Goal: Book appointment/travel/reservation

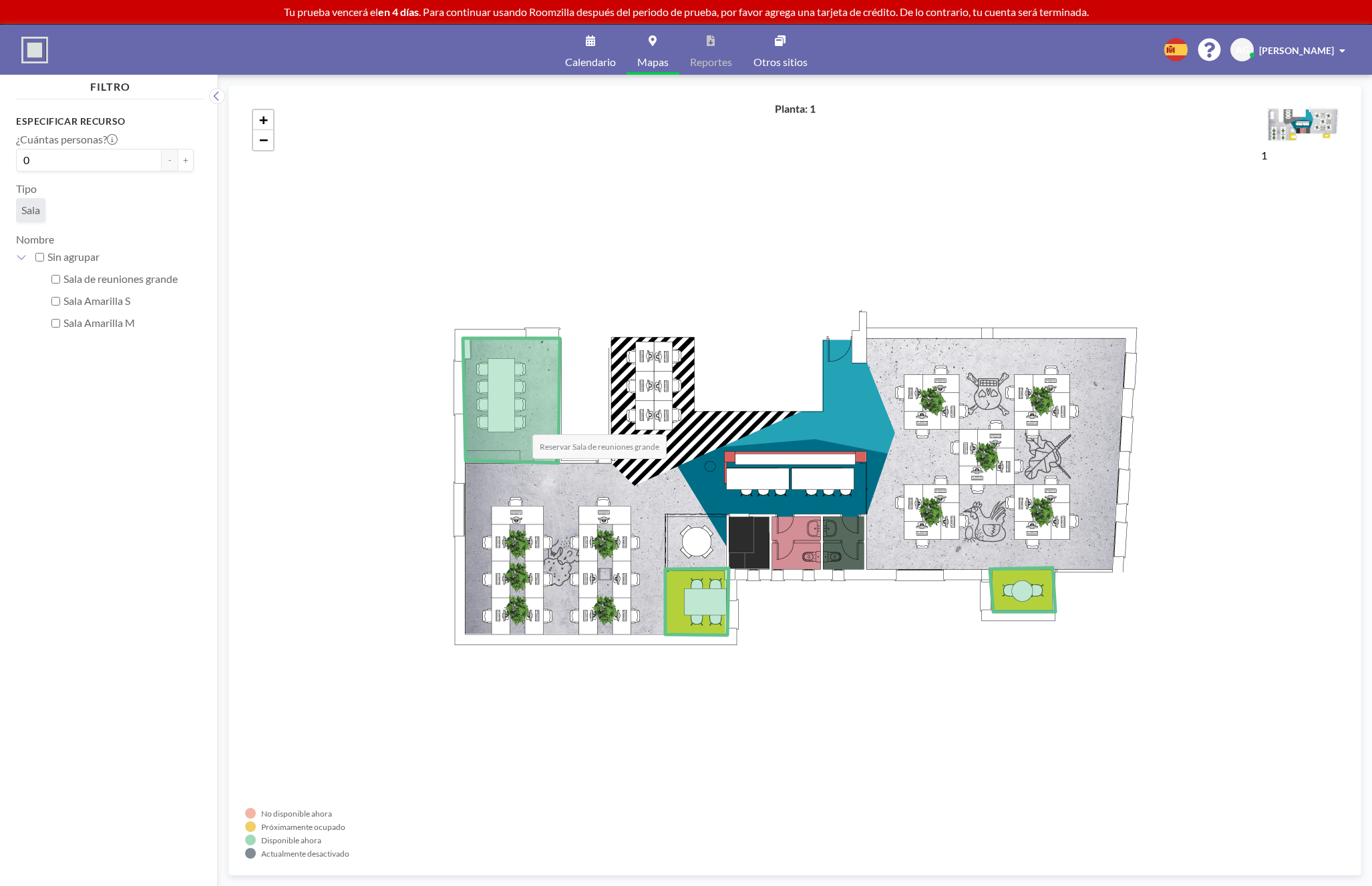
click at [519, 421] on icon at bounding box center [511, 401] width 97 height 125
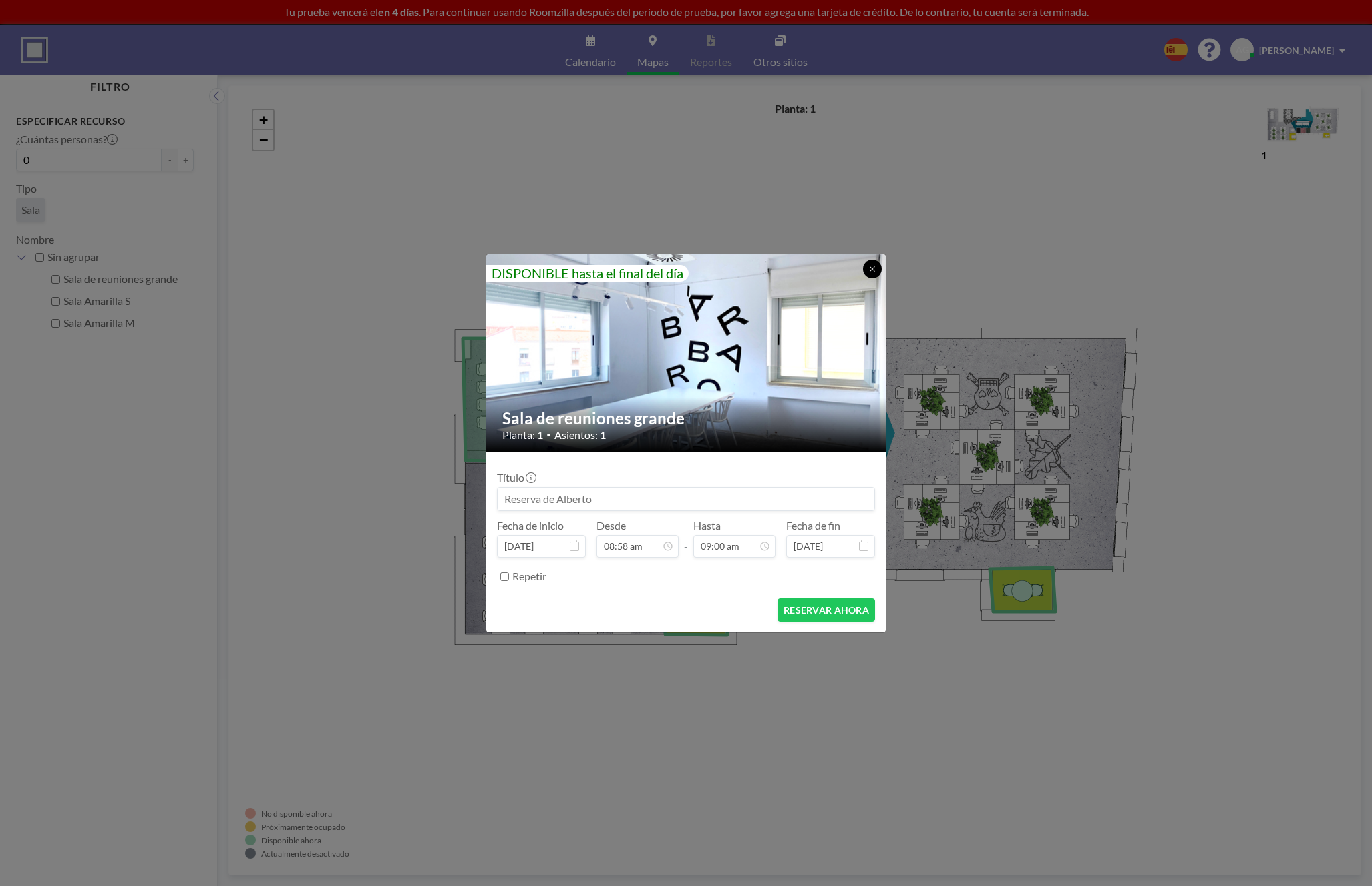
click at [876, 265] on button at bounding box center [872, 268] width 19 height 19
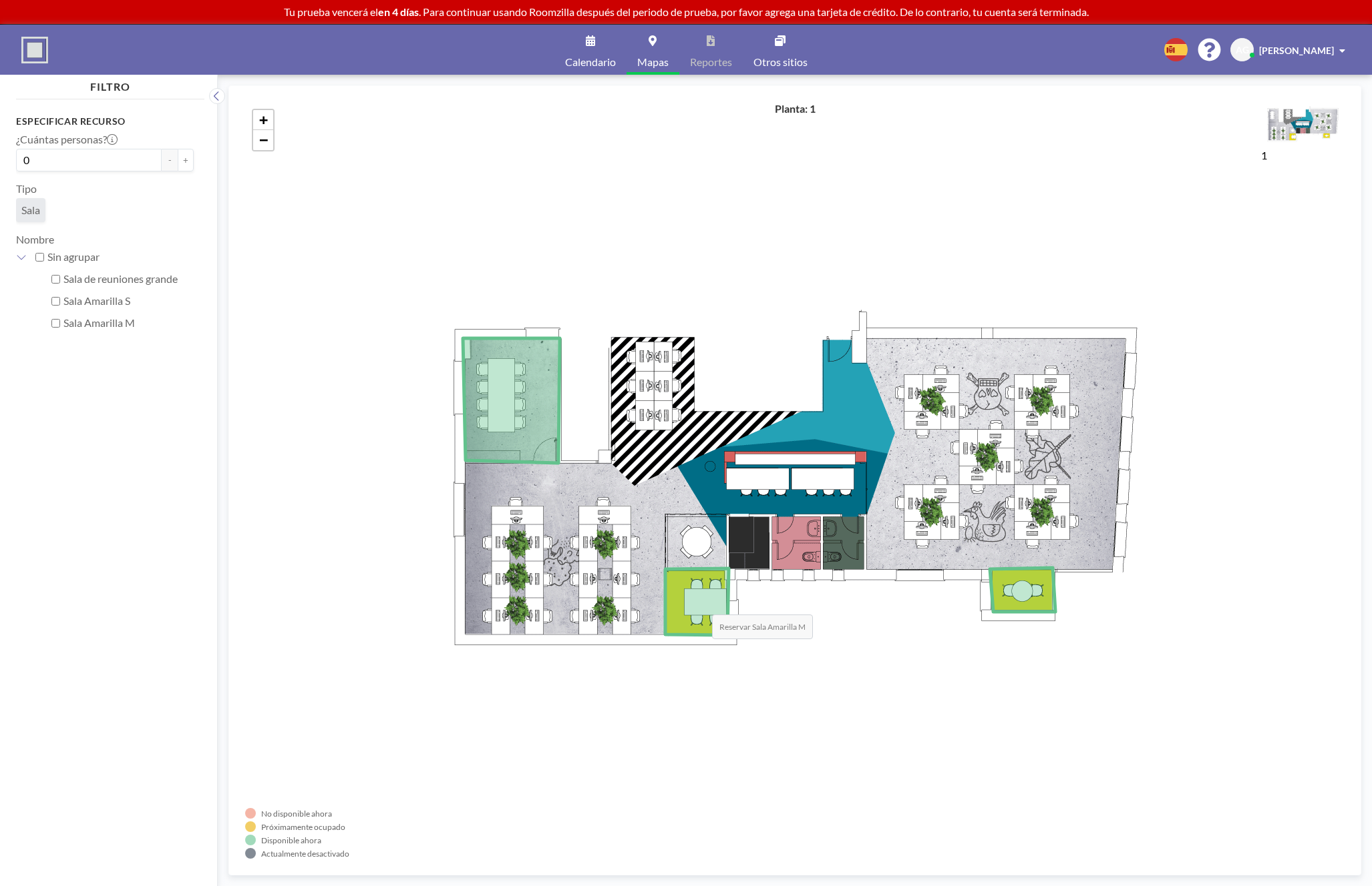
click at [699, 602] on icon at bounding box center [697, 602] width 63 height 67
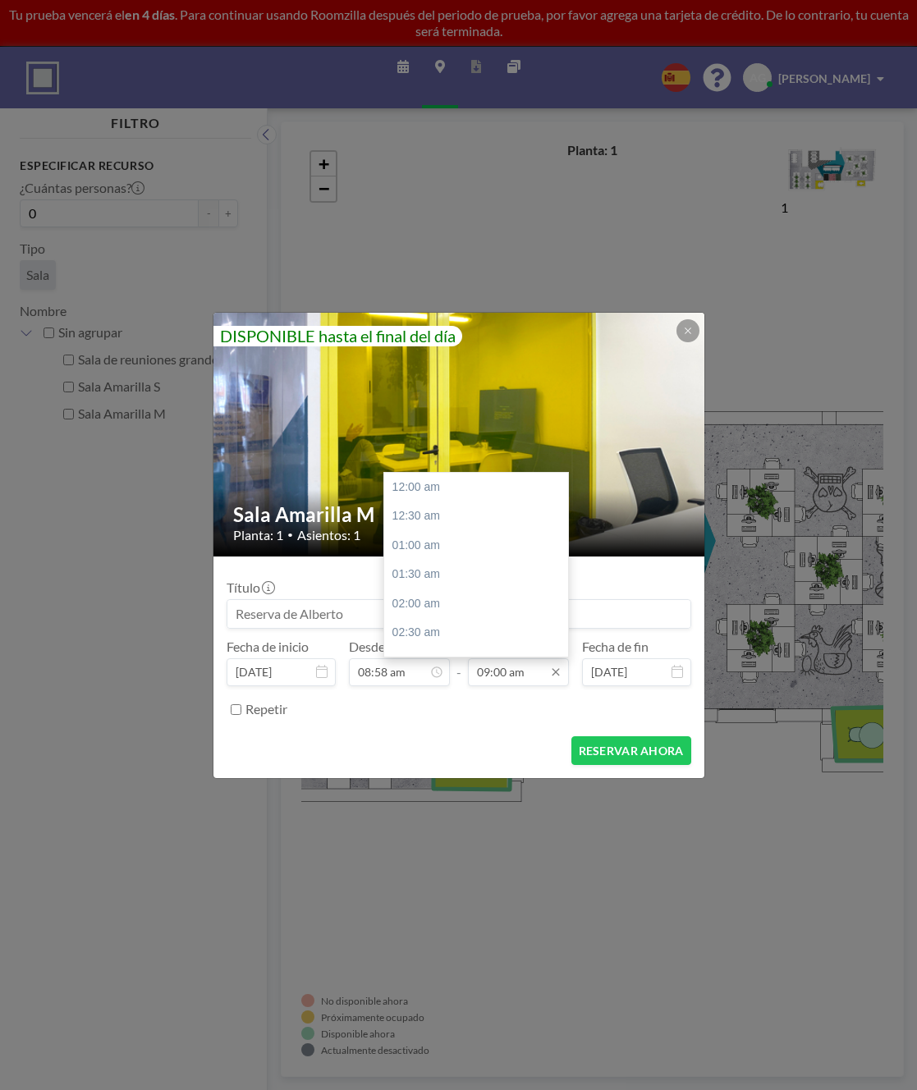
click at [487, 676] on input "09:00 am" at bounding box center [518, 673] width 101 height 28
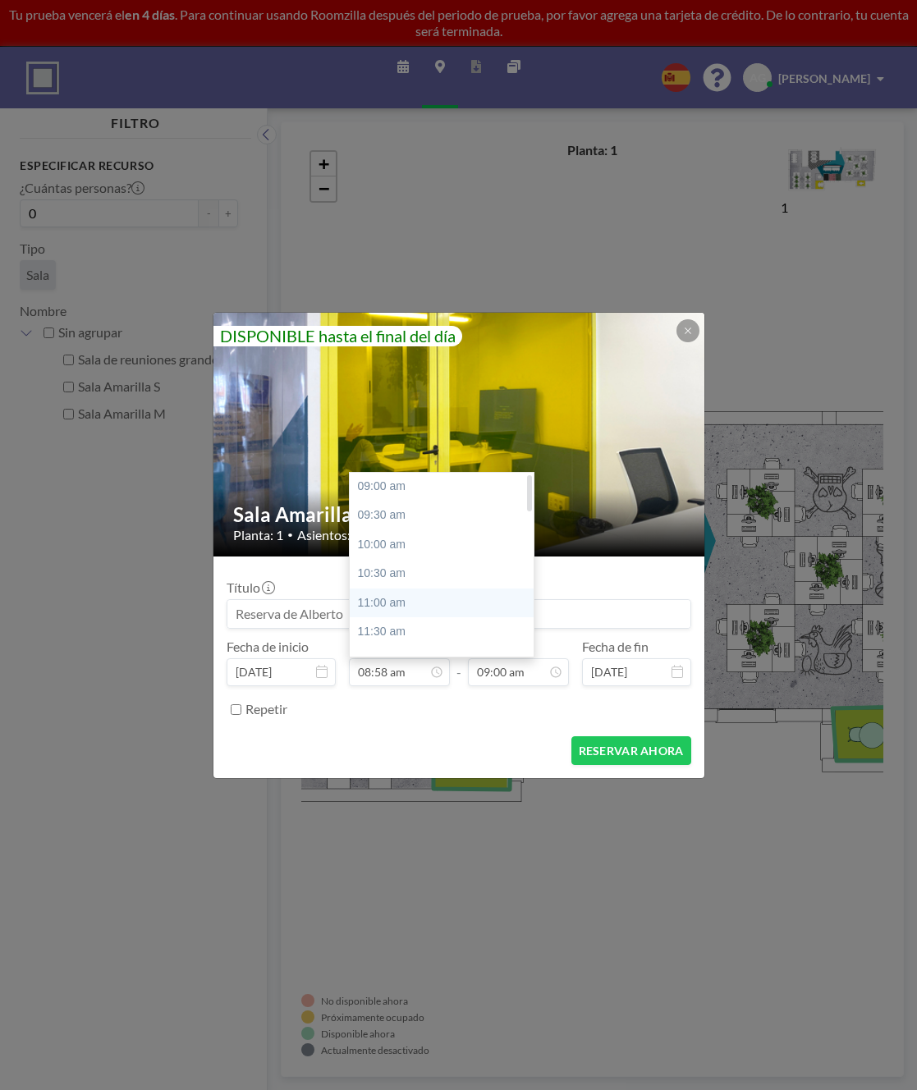
scroll to position [2, 0]
click at [392, 601] on div "11:00 am" at bounding box center [446, 600] width 193 height 30
type input "11:00 am"
type input "11:30 am"
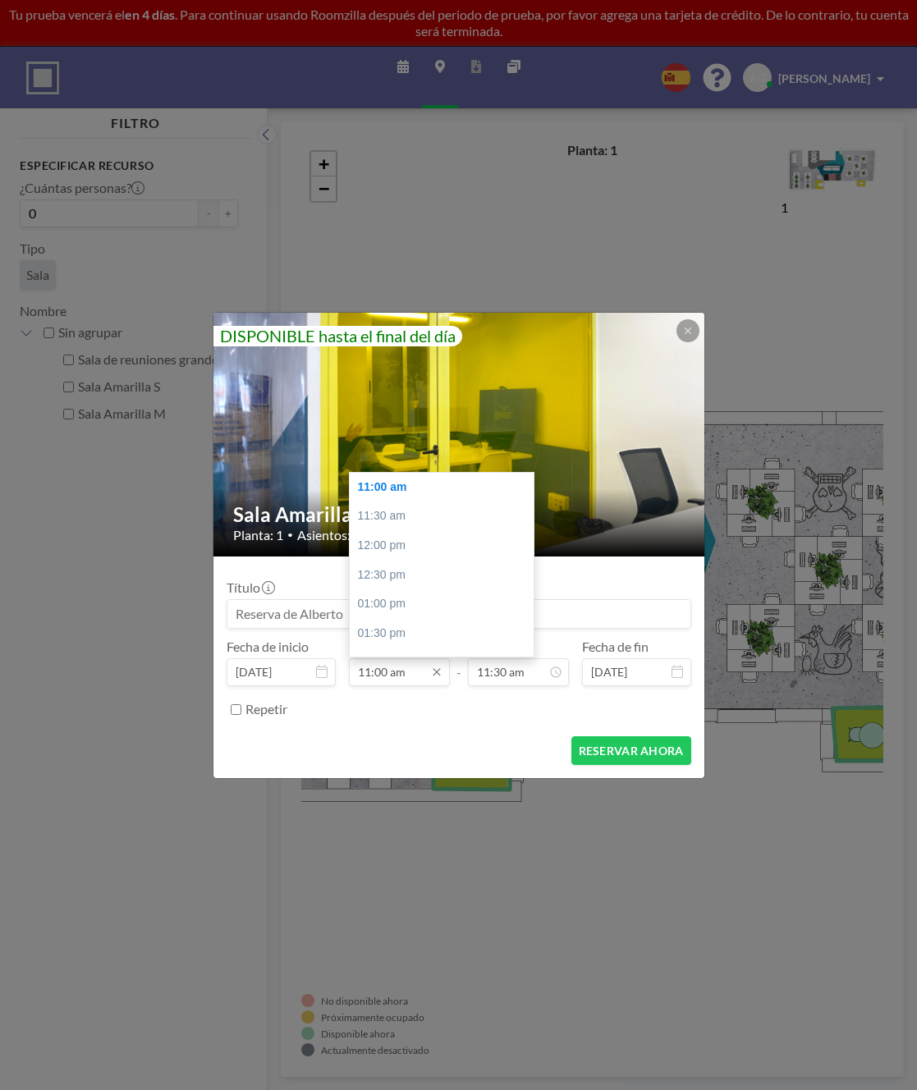
click at [386, 672] on input "11:00 am" at bounding box center [399, 673] width 101 height 28
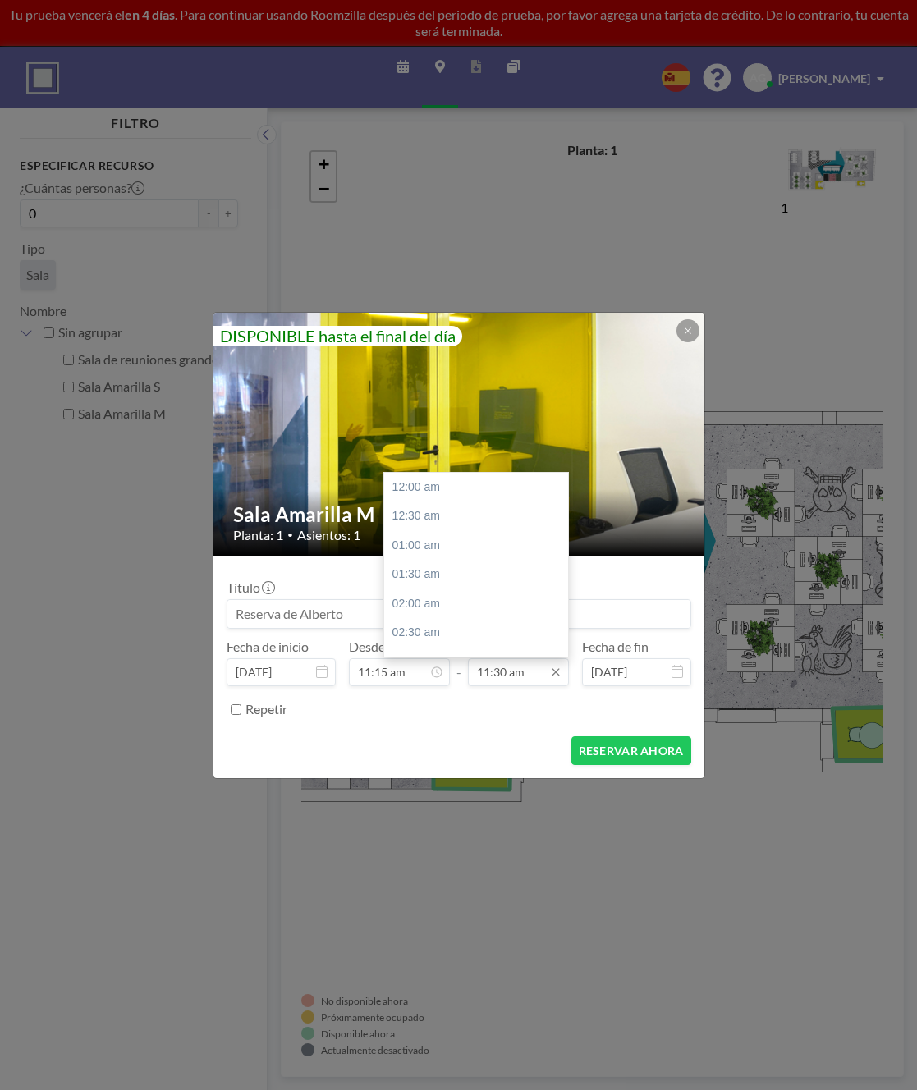
scroll to position [672, 0]
type input "11:15 am"
click at [502, 673] on input "11:30 am" at bounding box center [518, 673] width 101 height 28
click at [487, 673] on input "11:30 am" at bounding box center [518, 673] width 101 height 28
drag, startPoint x: 507, startPoint y: 671, endPoint x: 502, endPoint y: 715, distance: 44.7
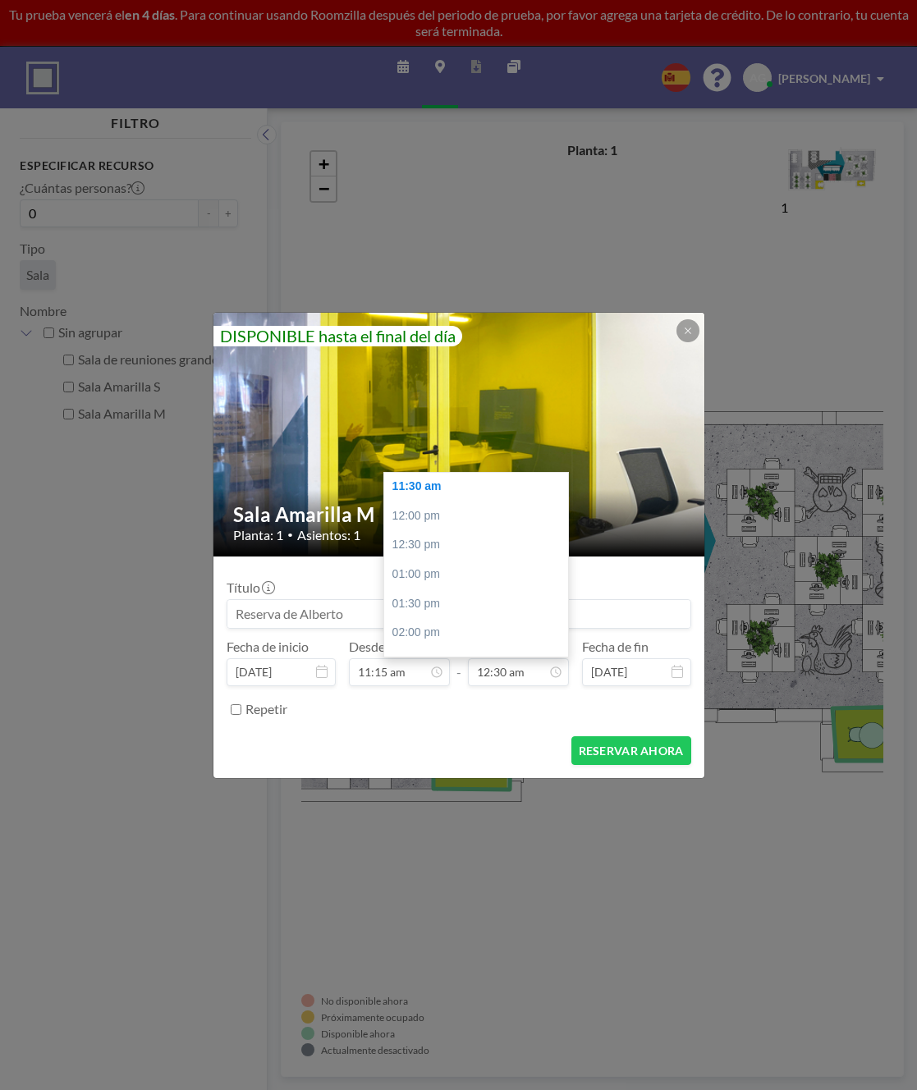
click at [507, 671] on input "12:30 am" at bounding box center [518, 673] width 101 height 28
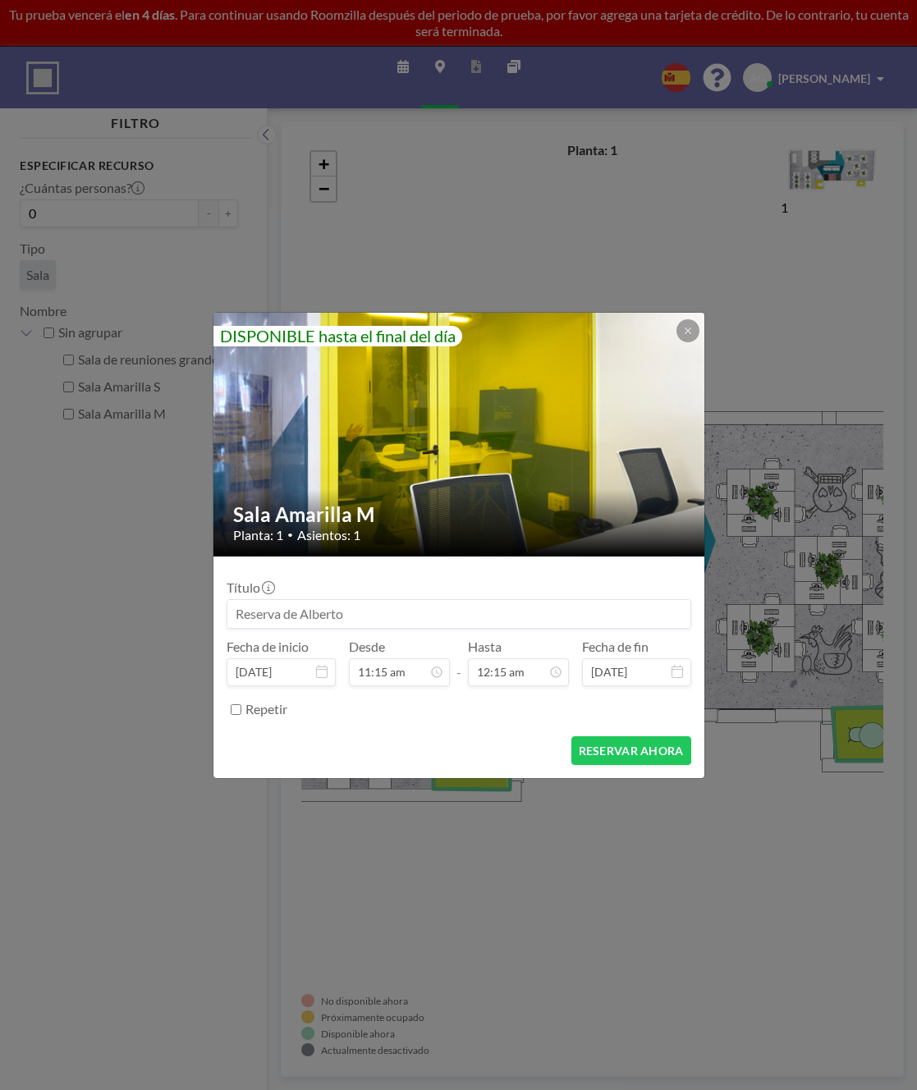
type input "12:15 am"
click at [235, 714] on input "Repetir" at bounding box center [236, 710] width 11 height 11
checkbox input "true"
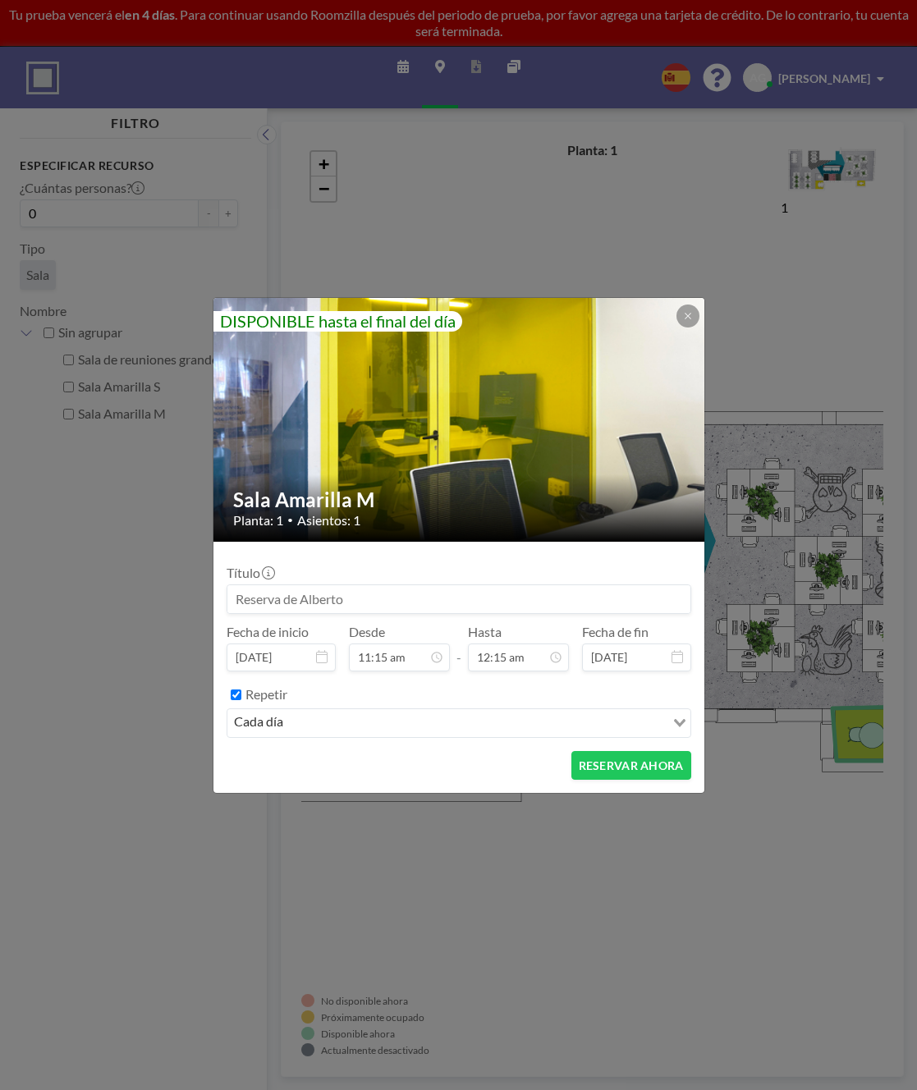
click at [680, 727] on div "Loading..." at bounding box center [677, 721] width 25 height 25
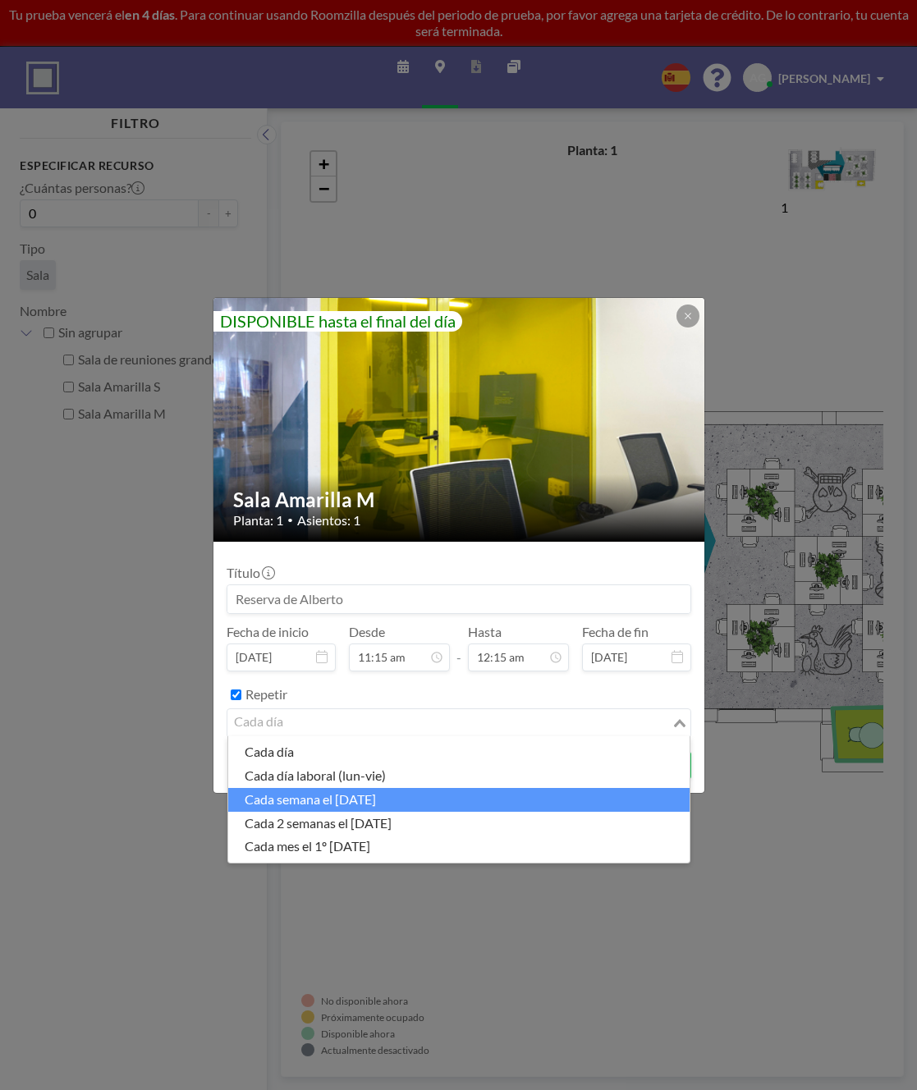
click at [365, 801] on li "cada semana el [DATE]" at bounding box center [458, 800] width 461 height 24
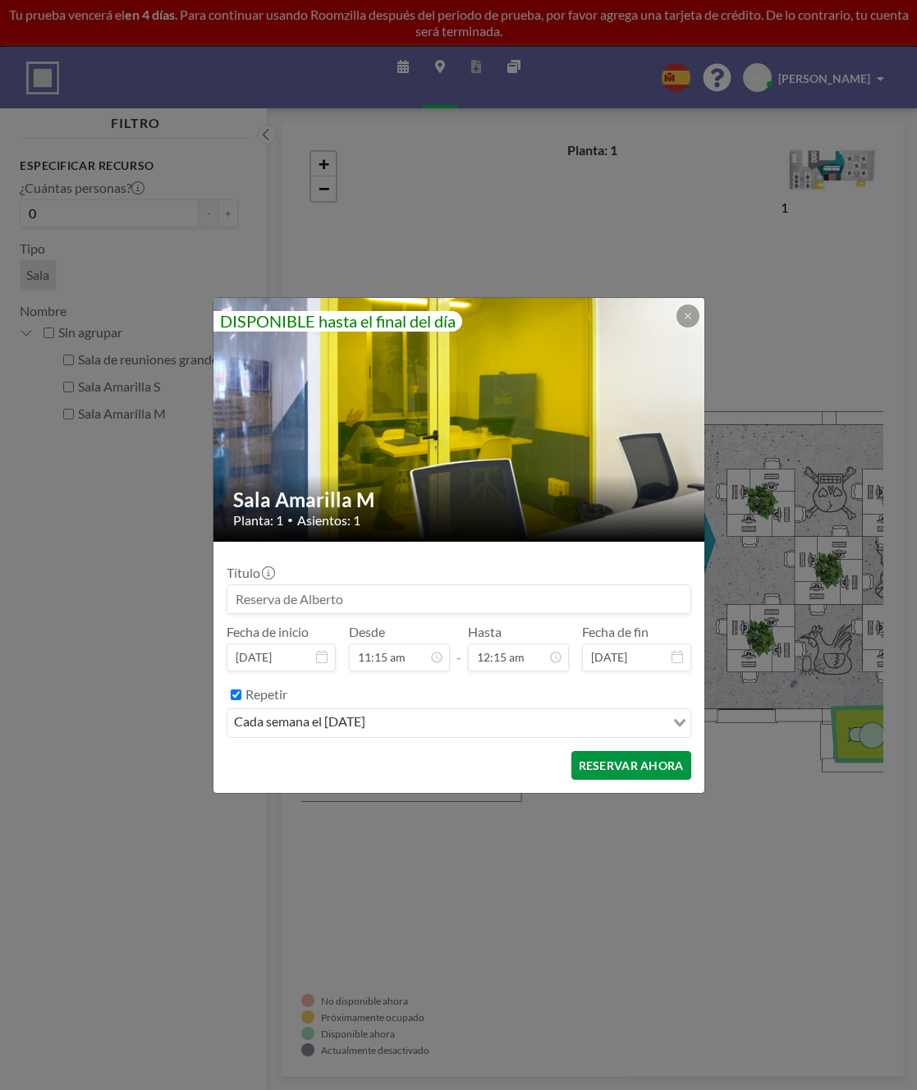
click at [605, 766] on button "RESERVAR AHORA" at bounding box center [631, 765] width 120 height 29
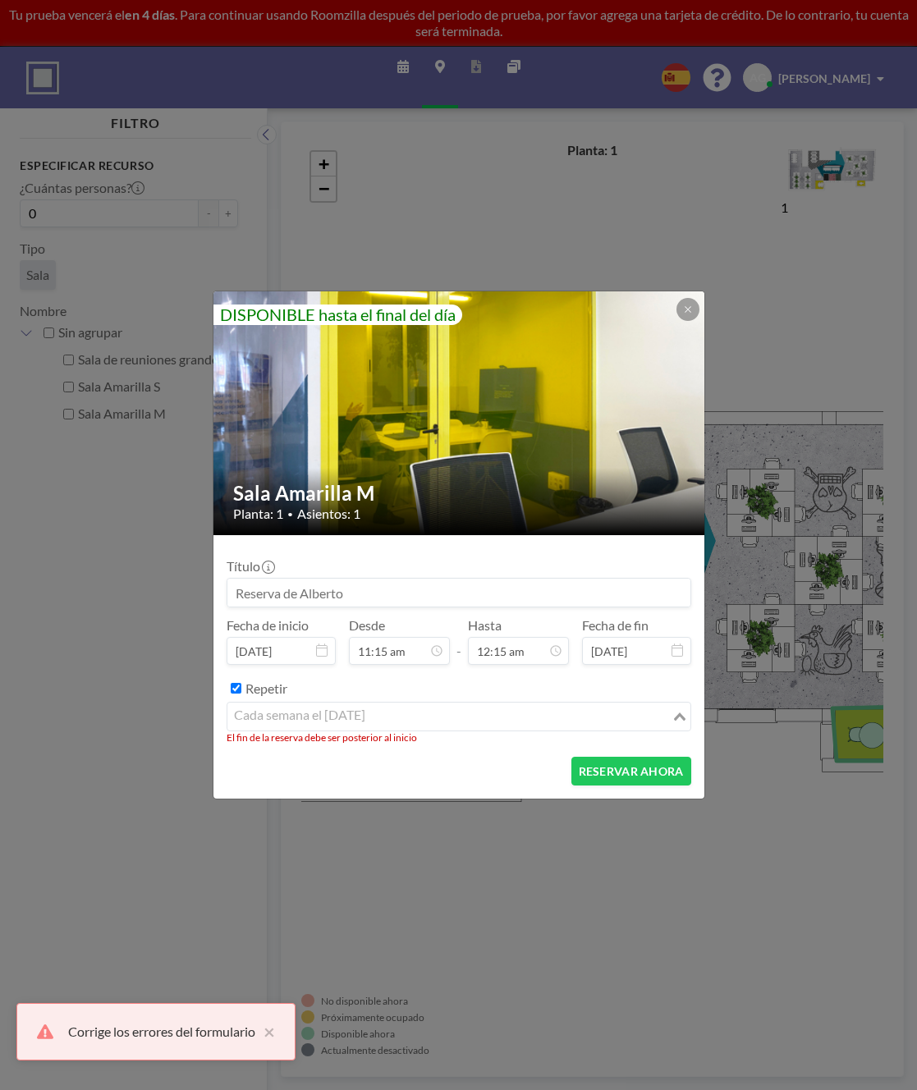
click at [363, 718] on input "Search for option" at bounding box center [449, 716] width 441 height 21
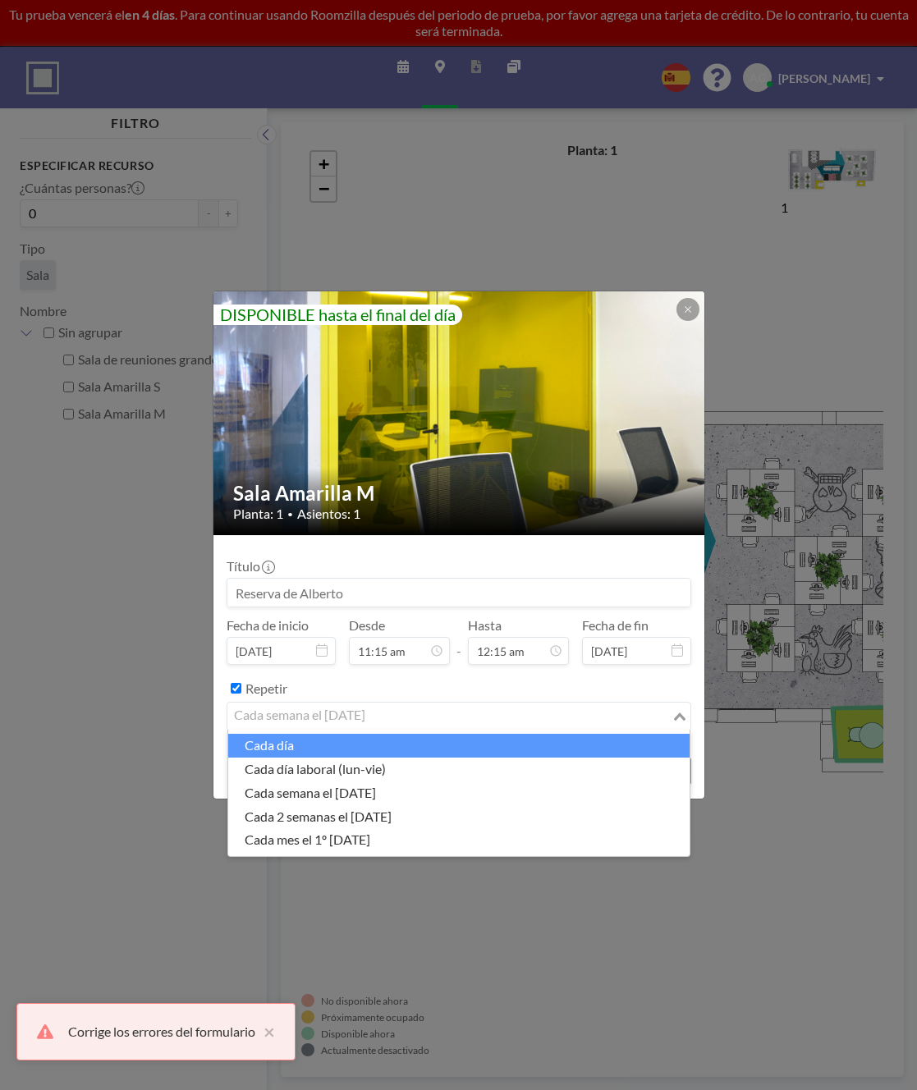
click at [435, 689] on div "Repetir" at bounding box center [469, 688] width 446 height 27
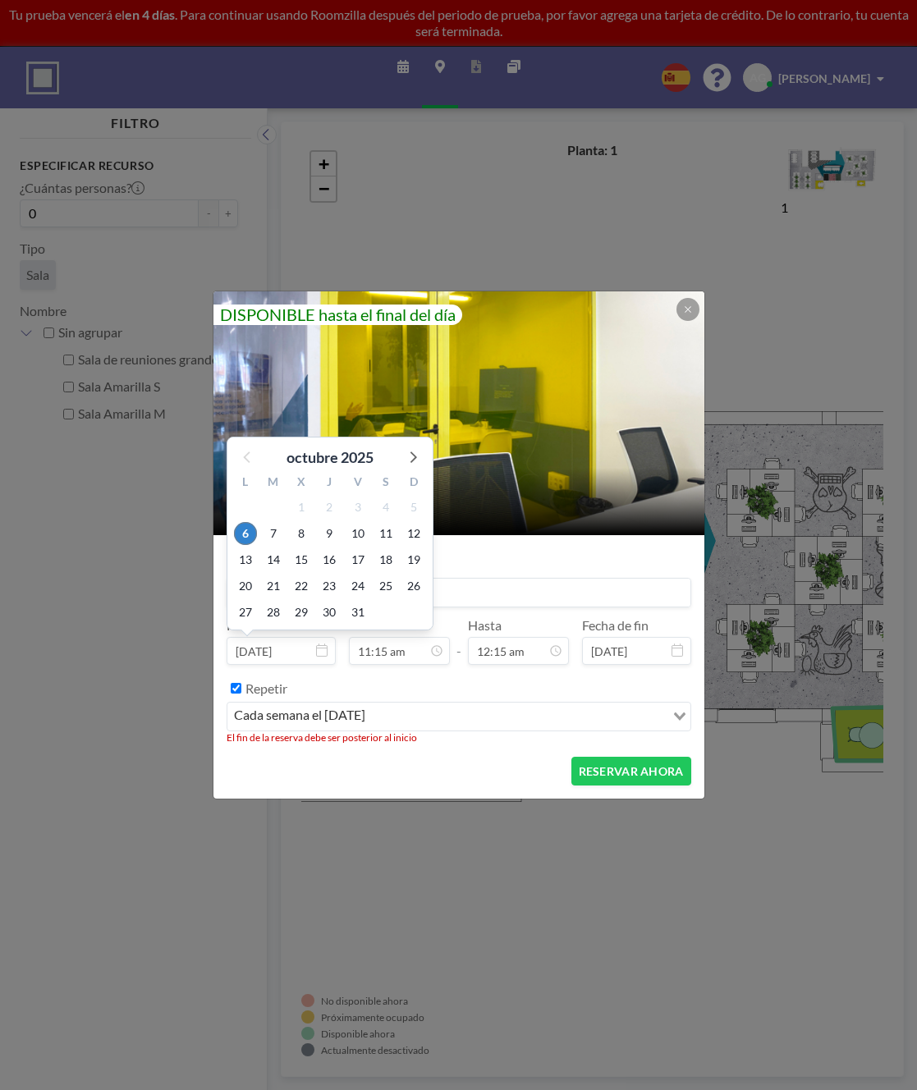
click at [274, 655] on input "[DATE]" at bounding box center [281, 651] width 109 height 28
click at [247, 535] on span "6" at bounding box center [245, 533] width 23 height 23
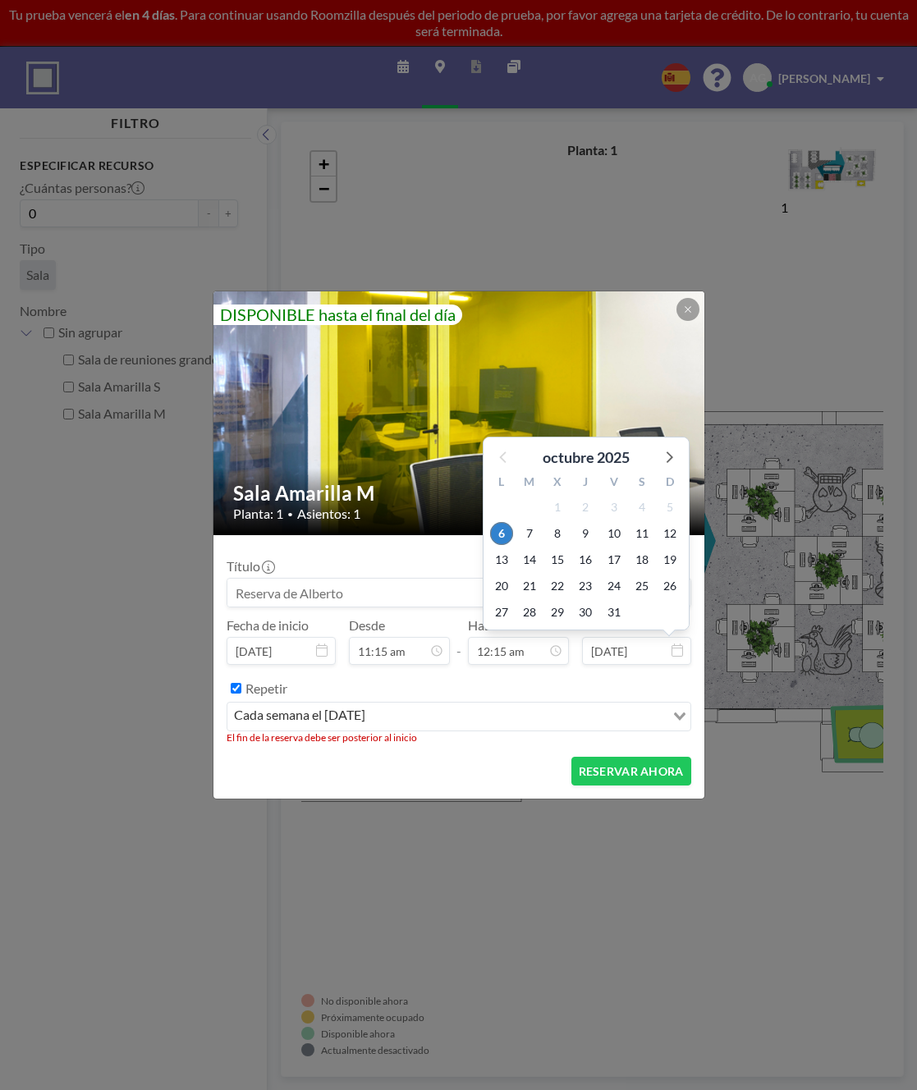
click at [634, 647] on input "[DATE]" at bounding box center [636, 651] width 109 height 28
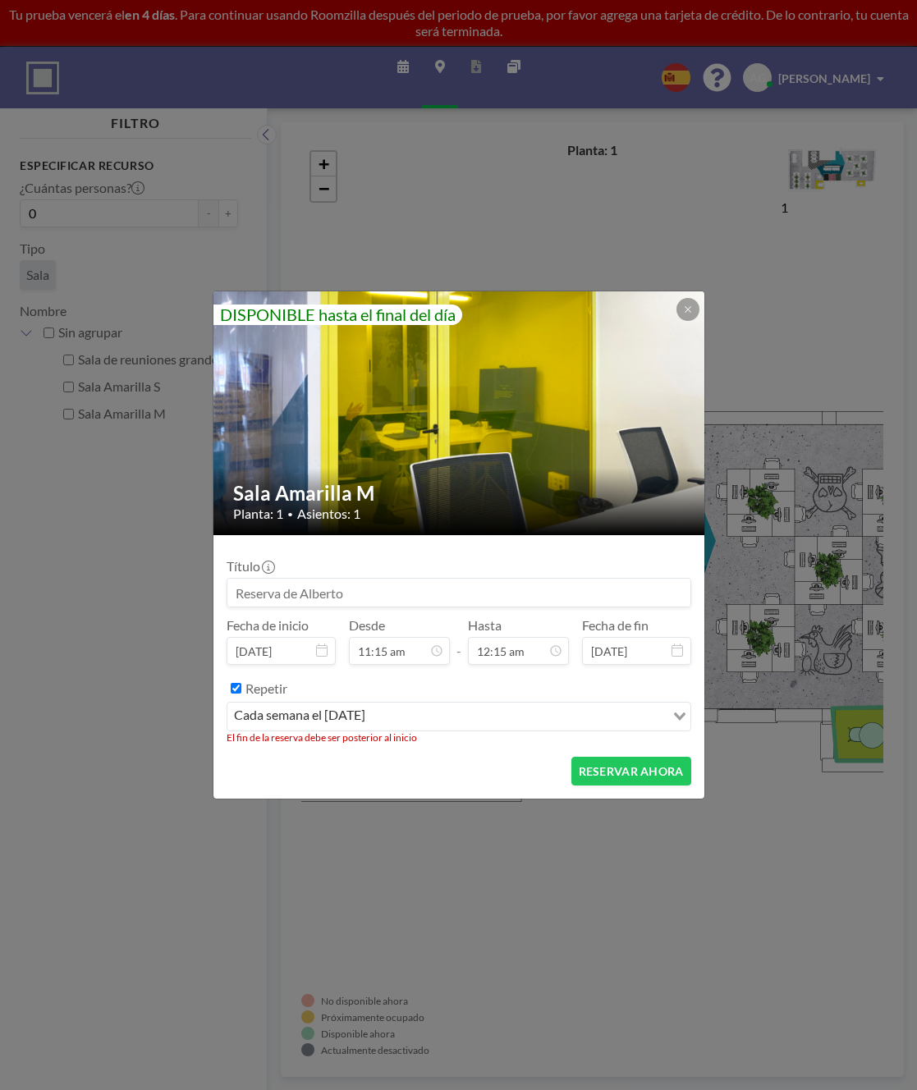
click at [680, 653] on icon at bounding box center [677, 650] width 11 height 13
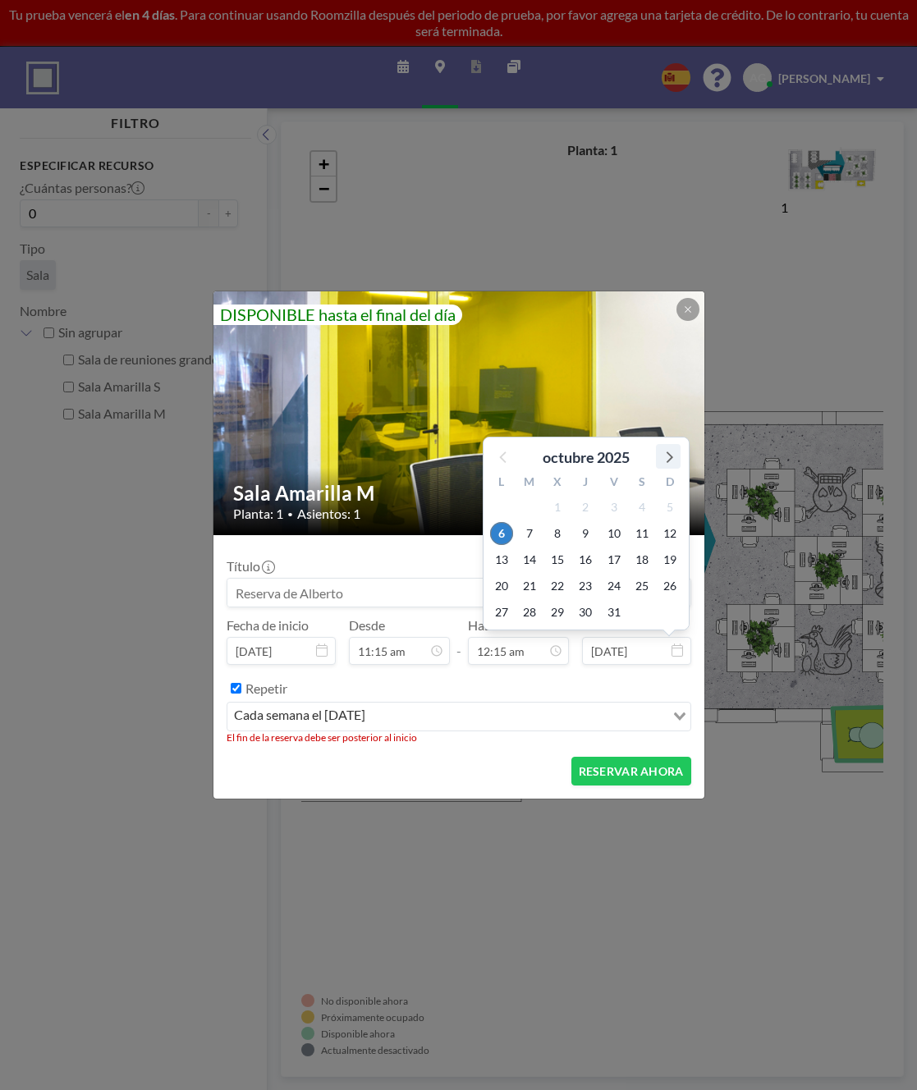
click at [675, 452] on icon at bounding box center [668, 456] width 21 height 21
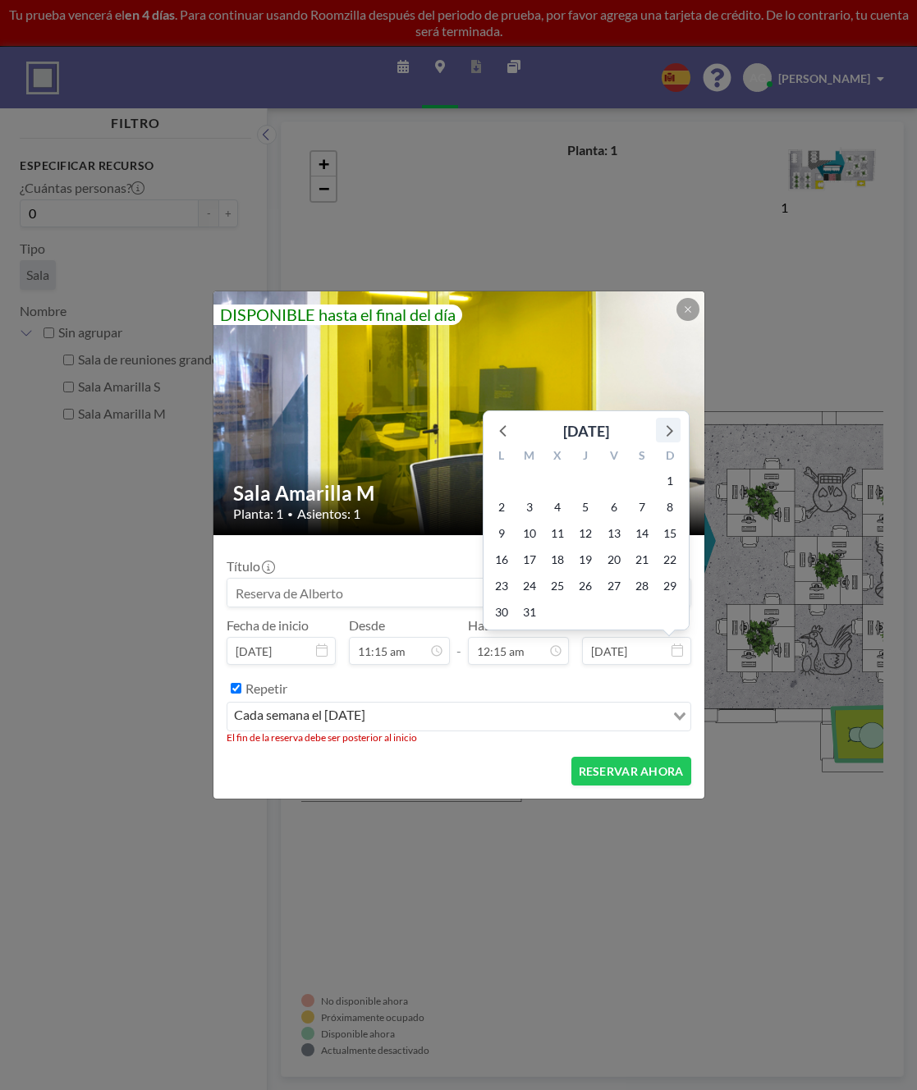
click at [675, 452] on div "D" at bounding box center [670, 457] width 28 height 21
click at [494, 431] on icon at bounding box center [503, 430] width 21 height 21
click at [494, 431] on img at bounding box center [459, 412] width 493 height 369
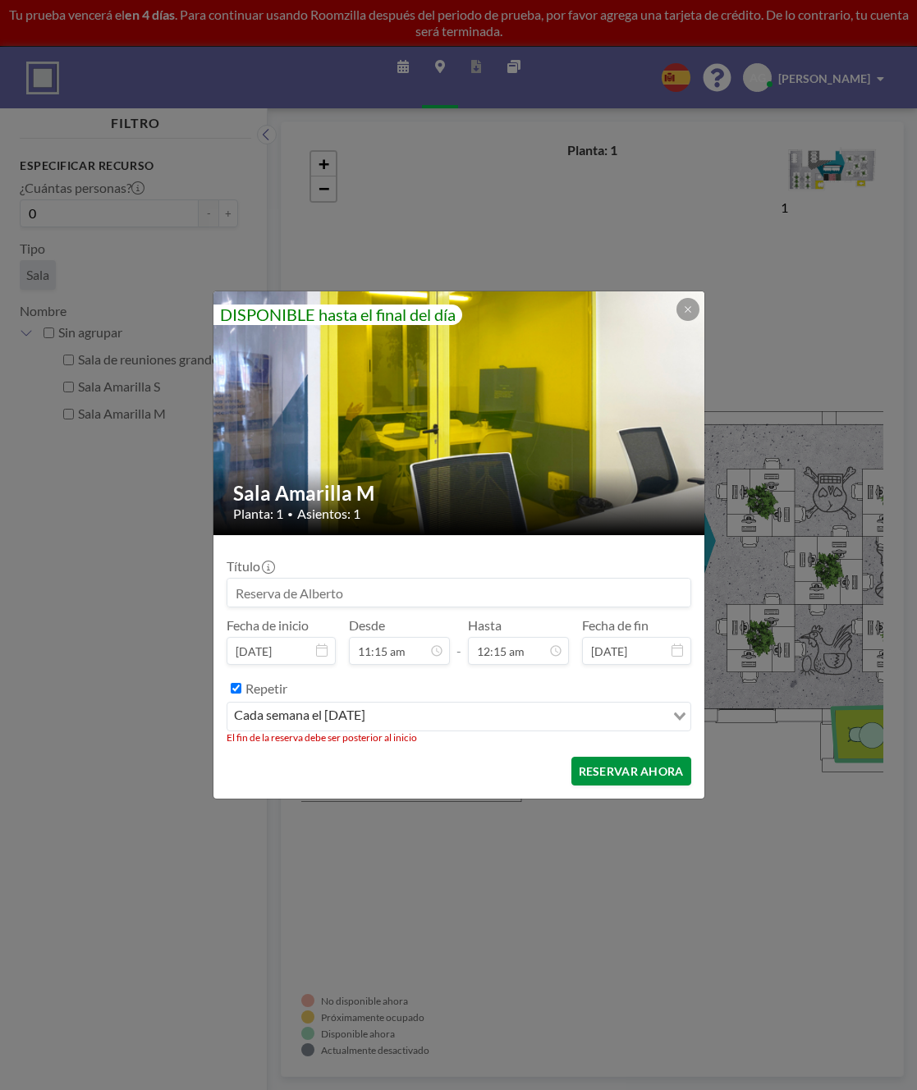
click at [644, 775] on button "RESERVAR AHORA" at bounding box center [631, 771] width 120 height 29
click at [250, 716] on span "cada semana el [DATE]" at bounding box center [300, 716] width 138 height 21
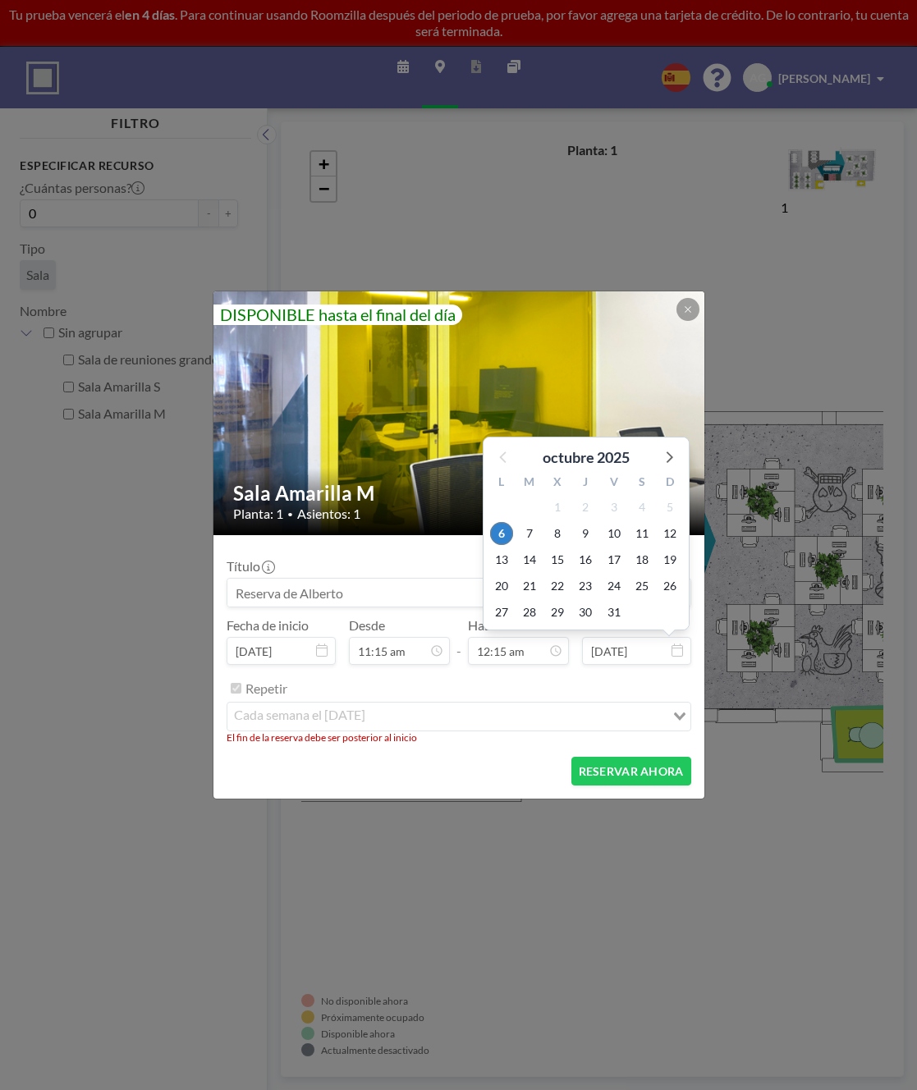
click at [497, 461] on div "octubre 2025" at bounding box center [586, 453] width 205 height 31
click at [512, 749] on form "Título Fecha de inicio [DATE] Desde 11:15 am - Hasta 12:15 am Fecha de fin [DAT…" at bounding box center [458, 667] width 491 height 264
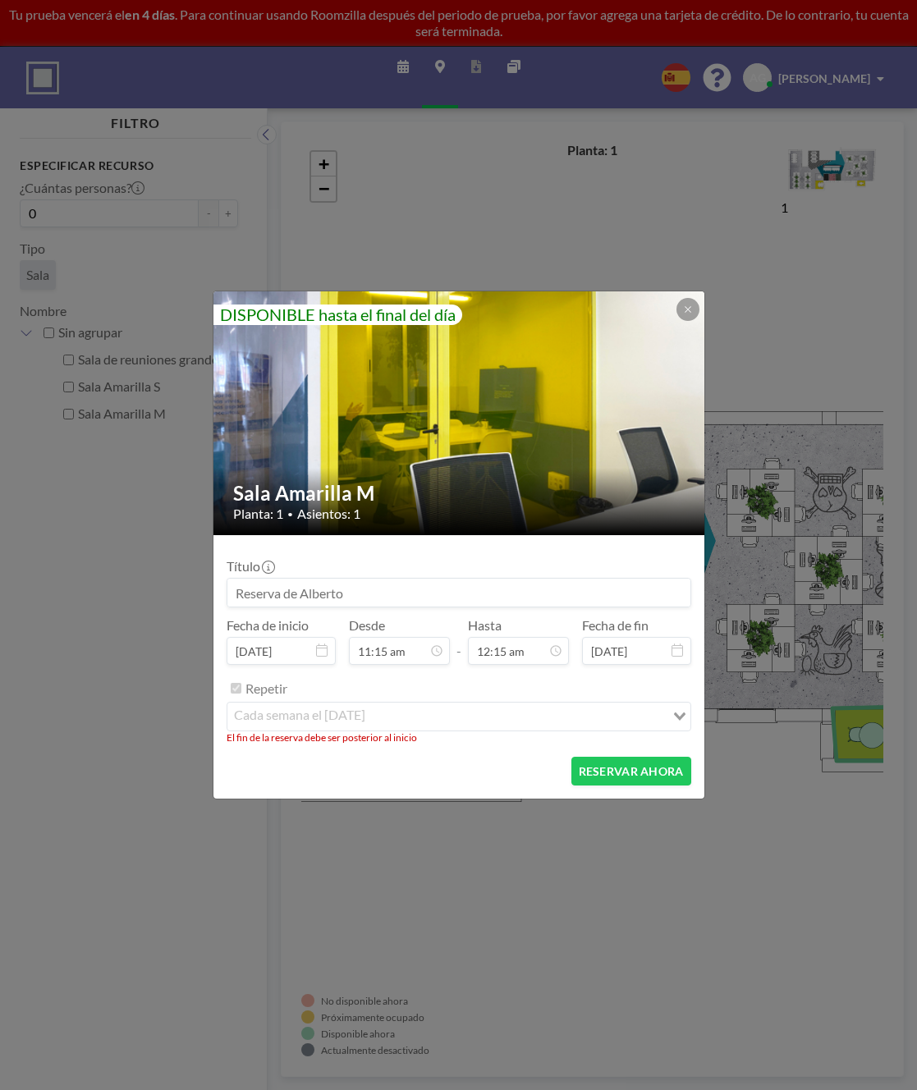
click at [679, 718] on icon "Search for option" at bounding box center [679, 717] width 11 height 8
drag, startPoint x: 398, startPoint y: 742, endPoint x: 449, endPoint y: 749, distance: 51.3
click at [398, 742] on li "El fin de la reserva debe ser posterior al inicio" at bounding box center [459, 738] width 465 height 12
click at [635, 775] on button "RESERVAR AHORA" at bounding box center [631, 771] width 120 height 29
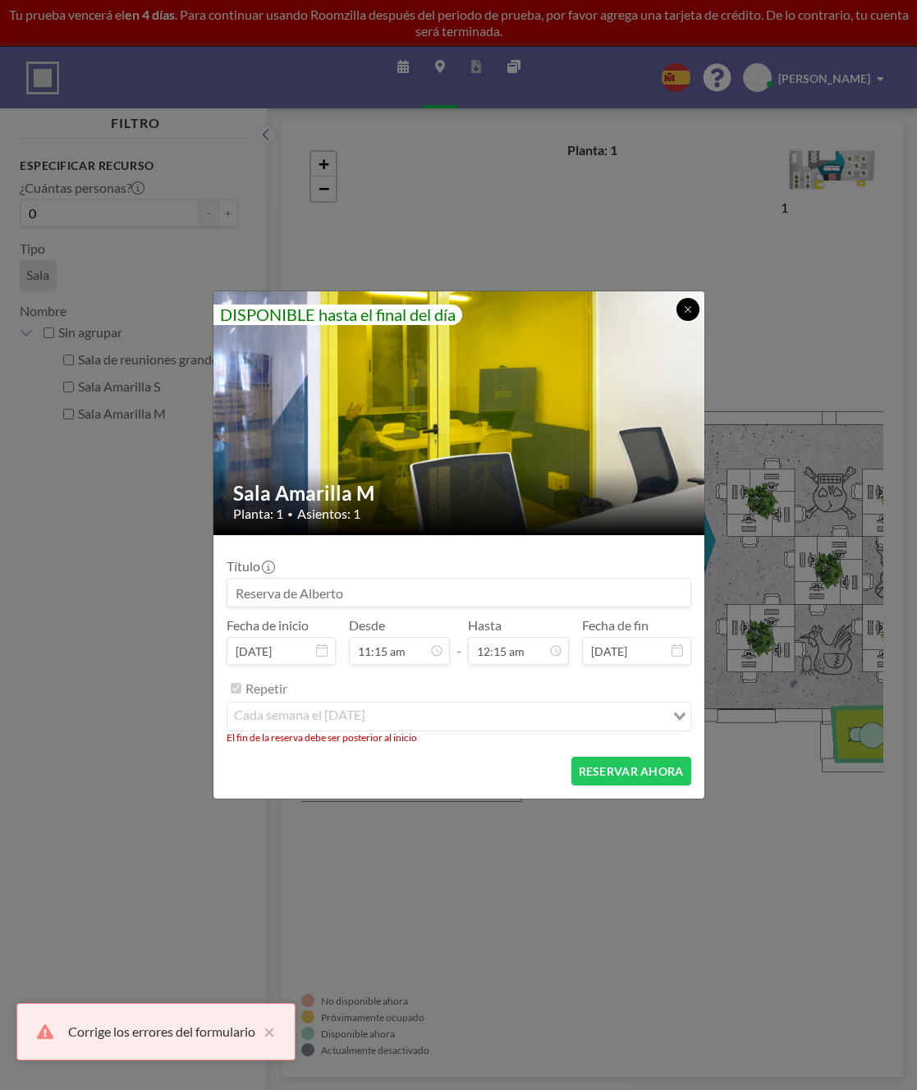
click at [691, 314] on button at bounding box center [688, 309] width 23 height 23
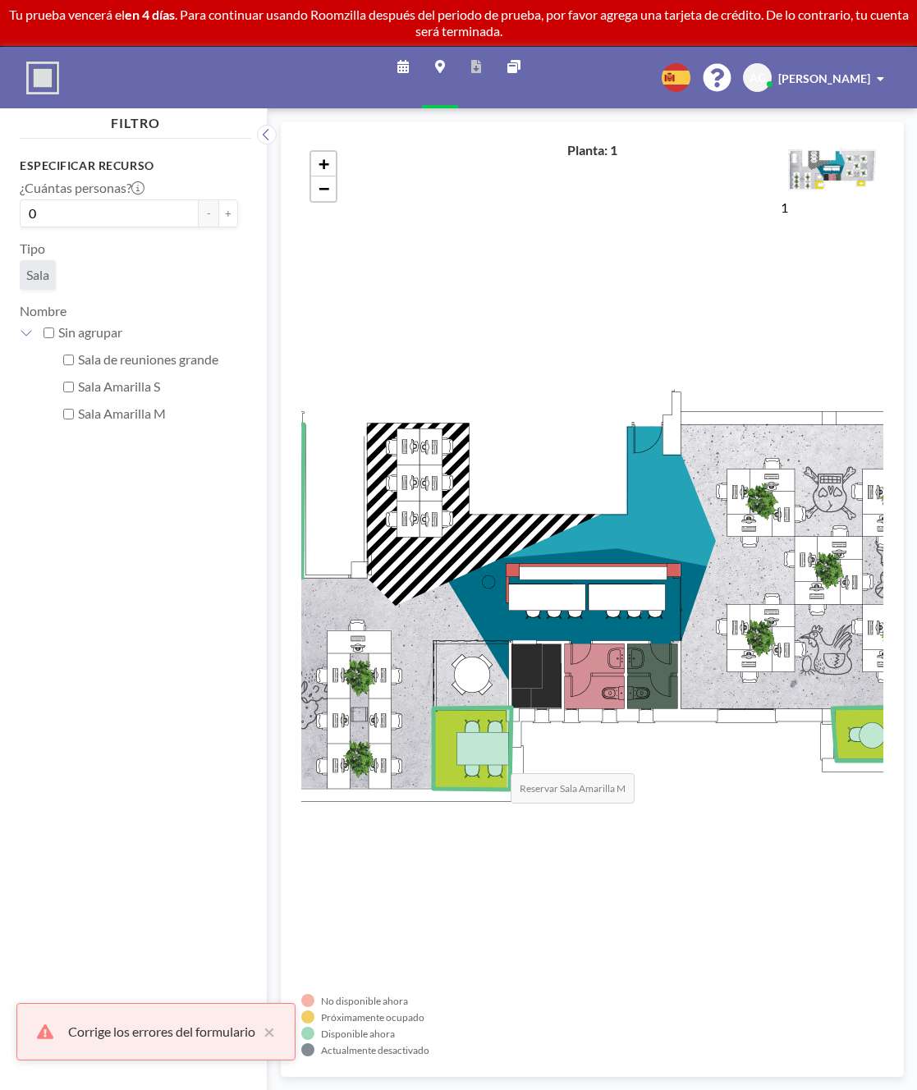
click at [494, 757] on icon at bounding box center [473, 749] width 78 height 82
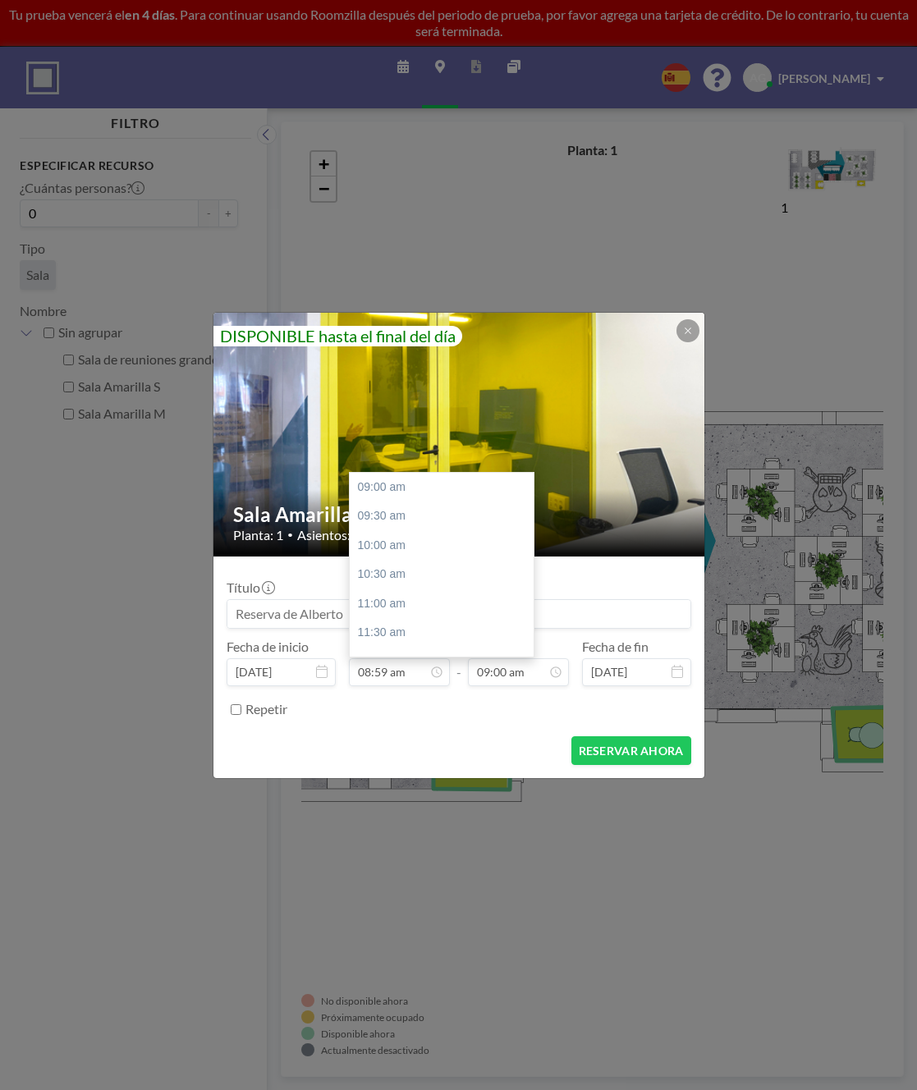
click at [386, 604] on div "11:00 am" at bounding box center [446, 605] width 193 height 30
type input "11:00 am"
type input "11:30 am"
drag, startPoint x: 383, startPoint y: 670, endPoint x: 422, endPoint y: 687, distance: 42.3
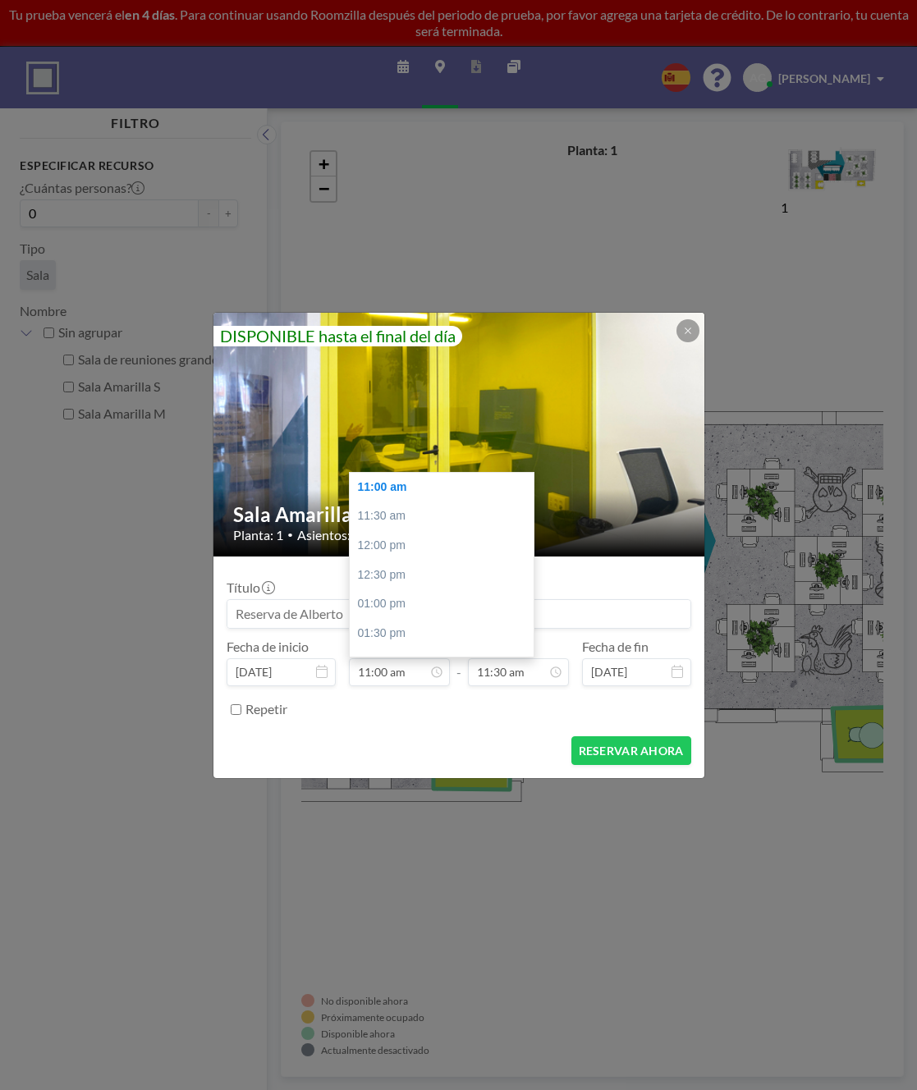
click at [383, 670] on input "11:00 am" at bounding box center [399, 673] width 101 height 28
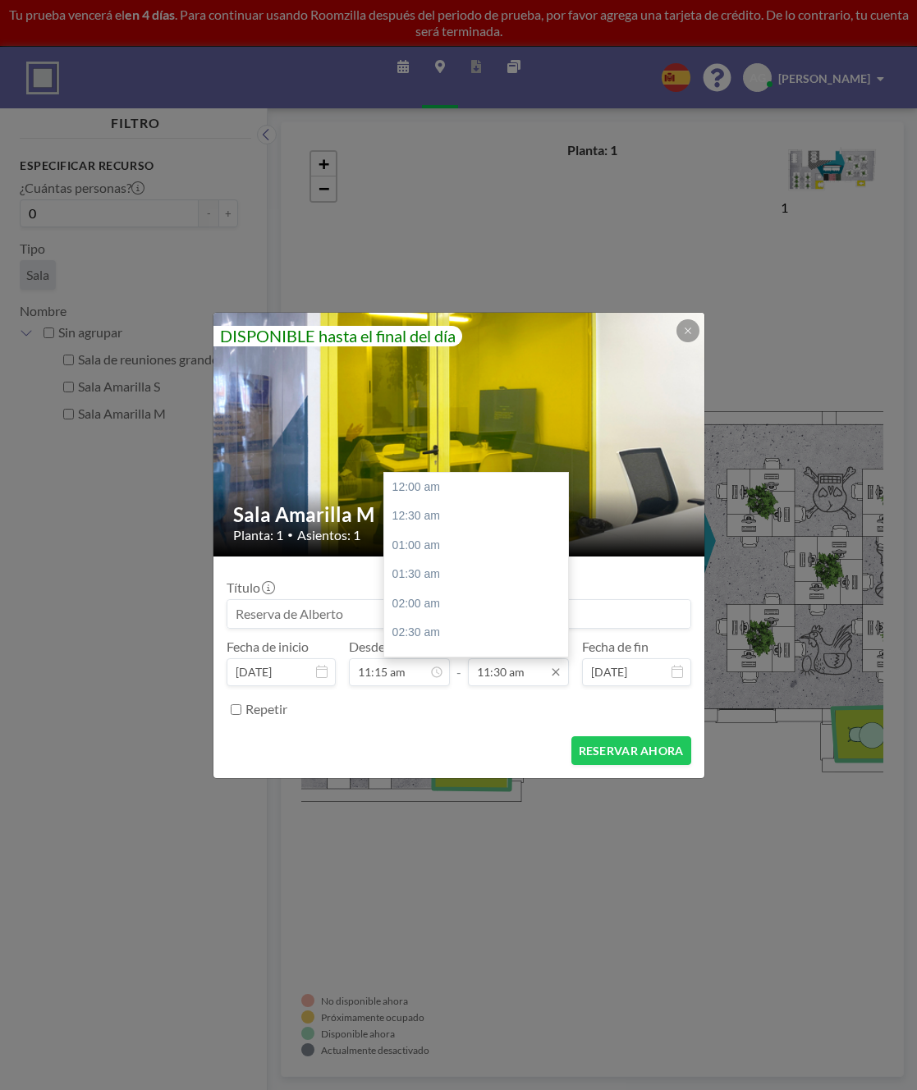
scroll to position [672, 0]
type input "11:15 am"
drag, startPoint x: 506, startPoint y: 672, endPoint x: 508, endPoint y: 696, distance: 24.8
click at [505, 675] on input "11:30 am" at bounding box center [518, 673] width 101 height 28
click at [489, 670] on input "11:15 am" at bounding box center [518, 673] width 101 height 28
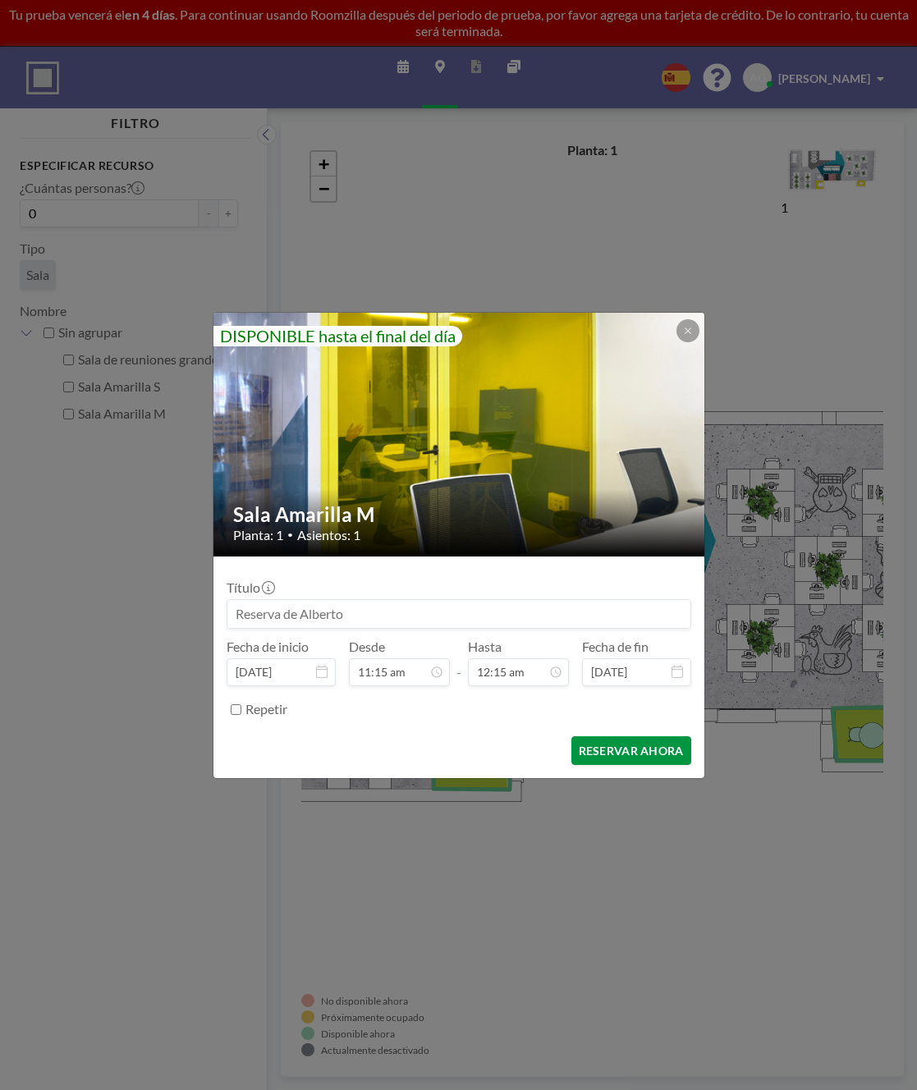
type input "12:15 am"
click at [657, 750] on button "RESERVAR AHORA" at bounding box center [631, 751] width 120 height 29
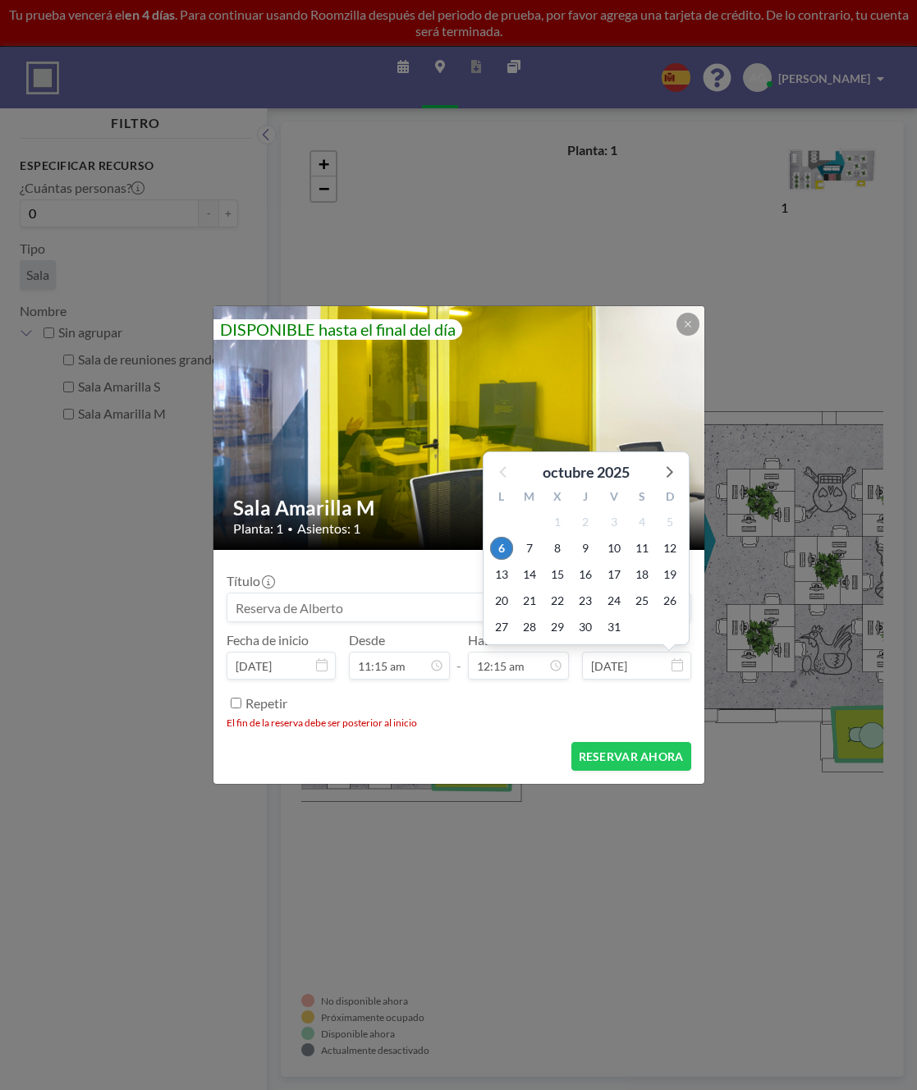
click at [646, 666] on input "[DATE]" at bounding box center [636, 666] width 109 height 28
click at [527, 544] on span "7" at bounding box center [529, 548] width 23 height 23
type input "[DATE]"
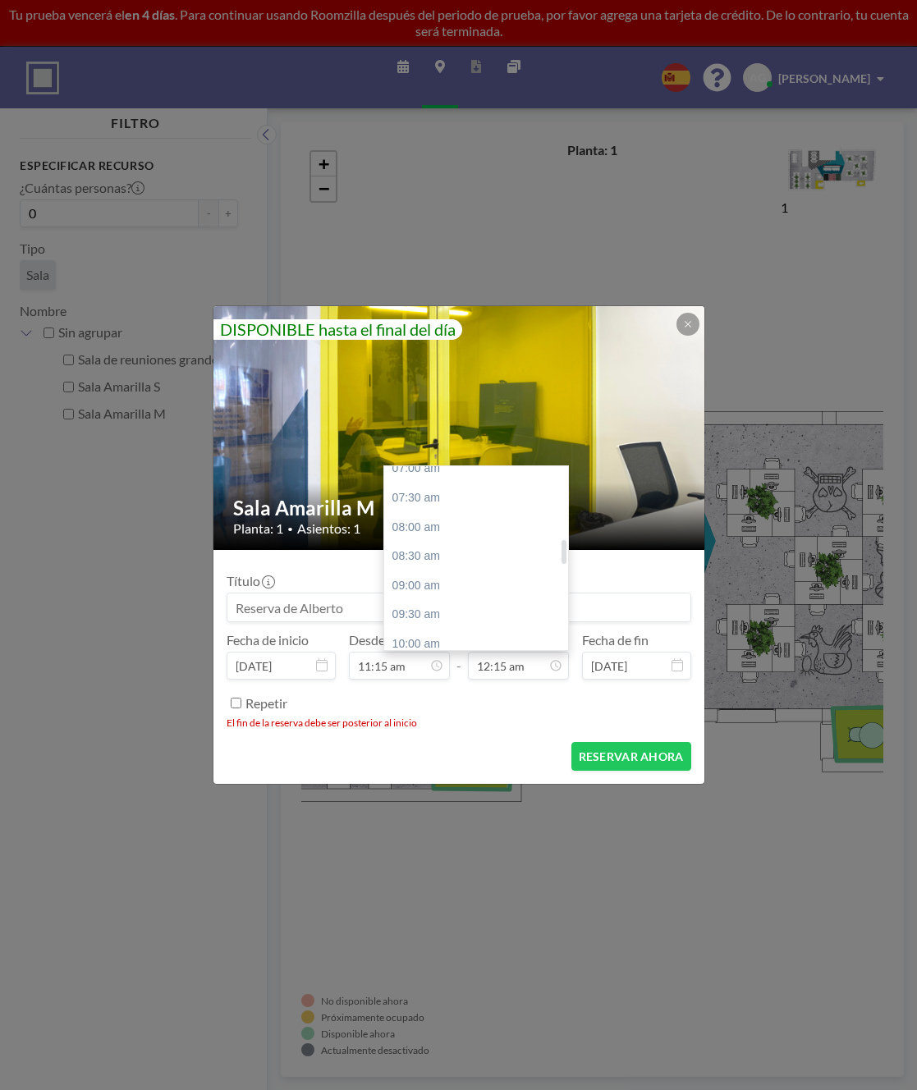
scroll to position [633, 0]
click at [427, 576] on div "12:30 pm" at bounding box center [480, 579] width 193 height 30
drag, startPoint x: 496, startPoint y: 665, endPoint x: 514, endPoint y: 678, distance: 22.3
click at [498, 666] on input "12:30 pm" at bounding box center [518, 666] width 101 height 28
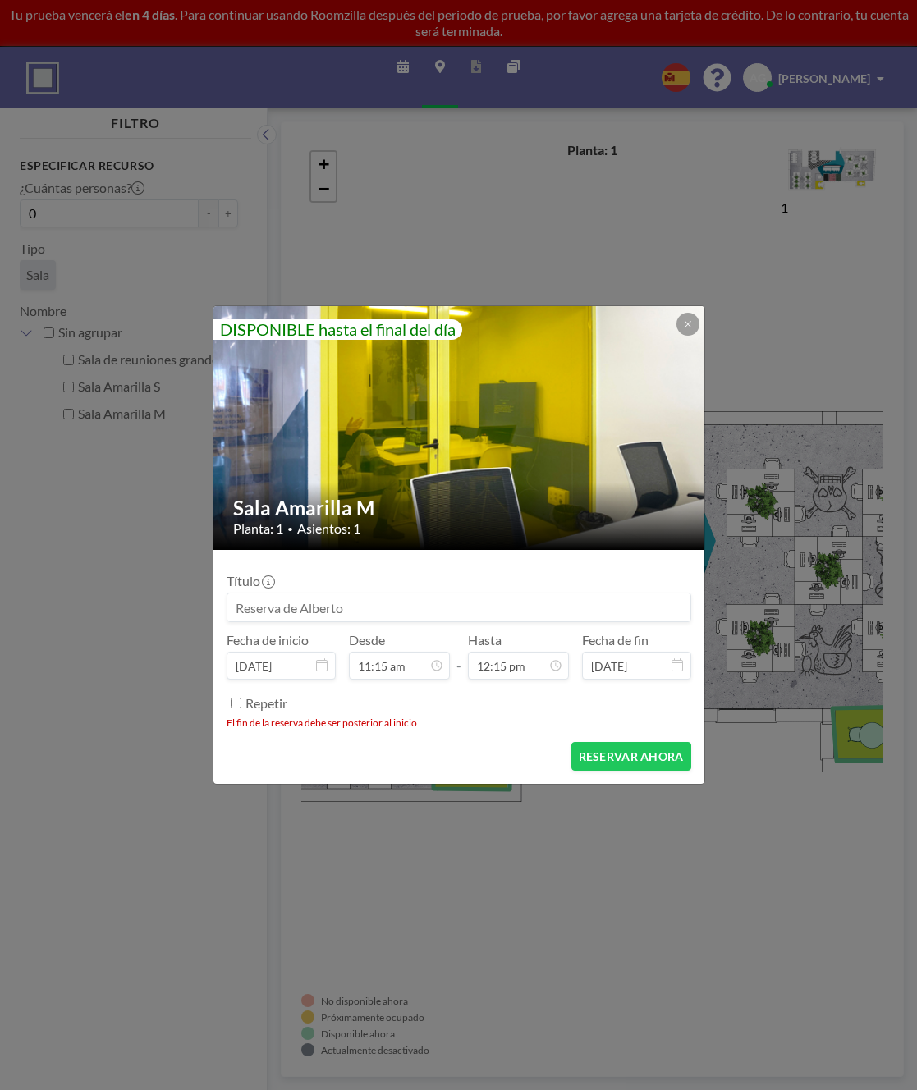
type input "12:15 pm"
click at [508, 699] on div "Repetir" at bounding box center [469, 703] width 446 height 27
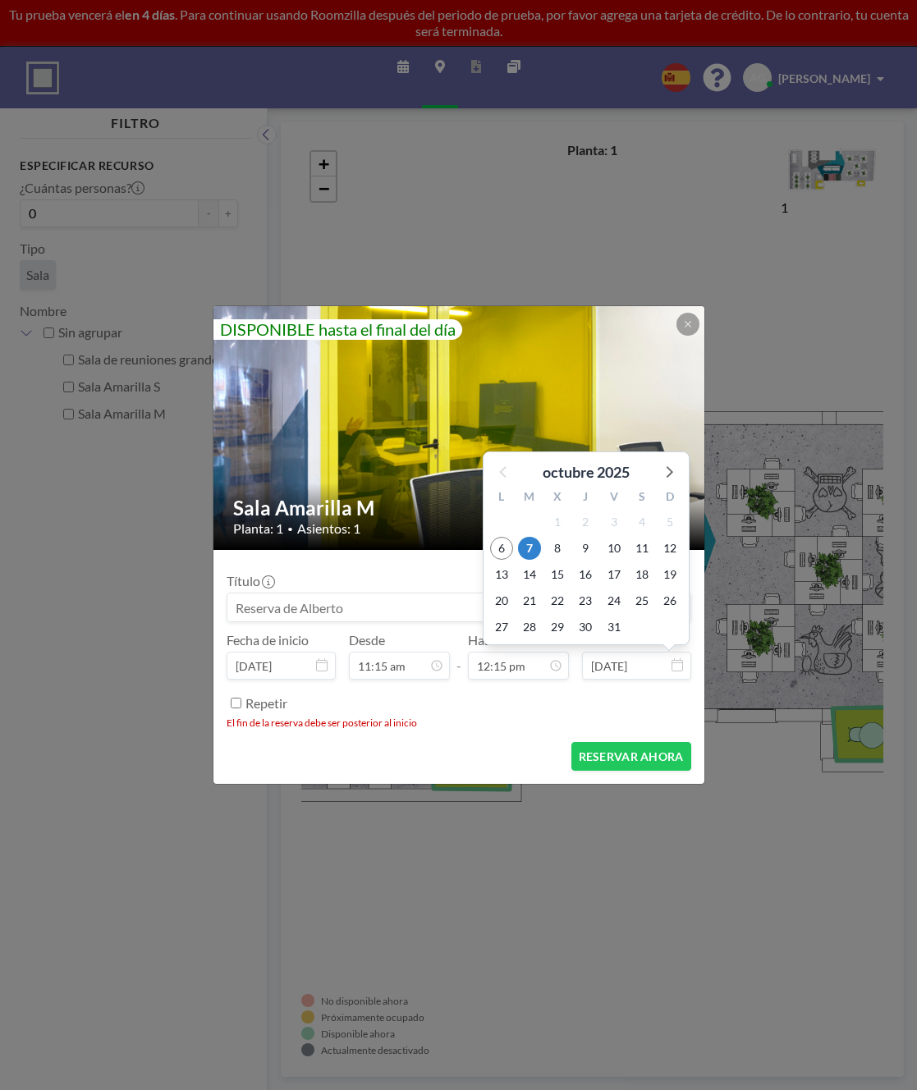
click at [657, 670] on input "[DATE]" at bounding box center [636, 666] width 109 height 28
click at [497, 548] on span "6" at bounding box center [501, 548] width 23 height 23
type input "[DATE]"
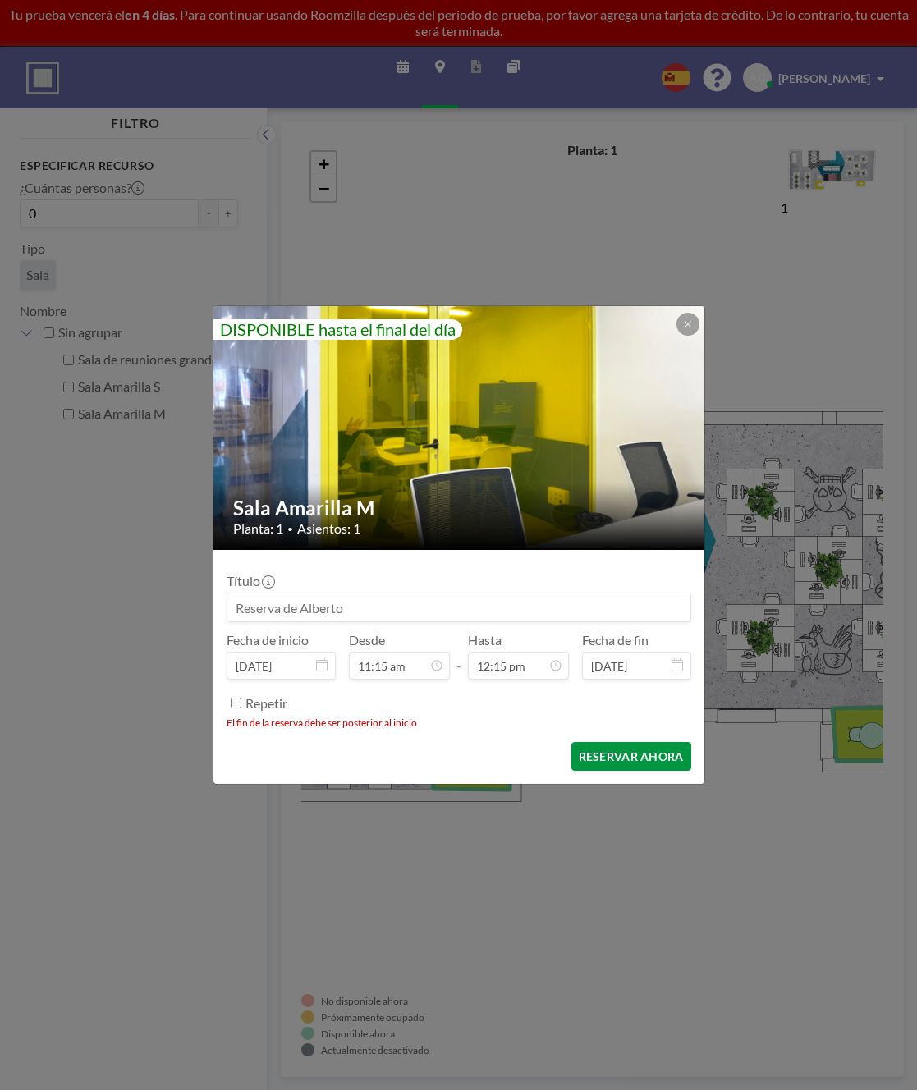
click at [636, 767] on button "RESERVAR AHORA" at bounding box center [631, 756] width 120 height 29
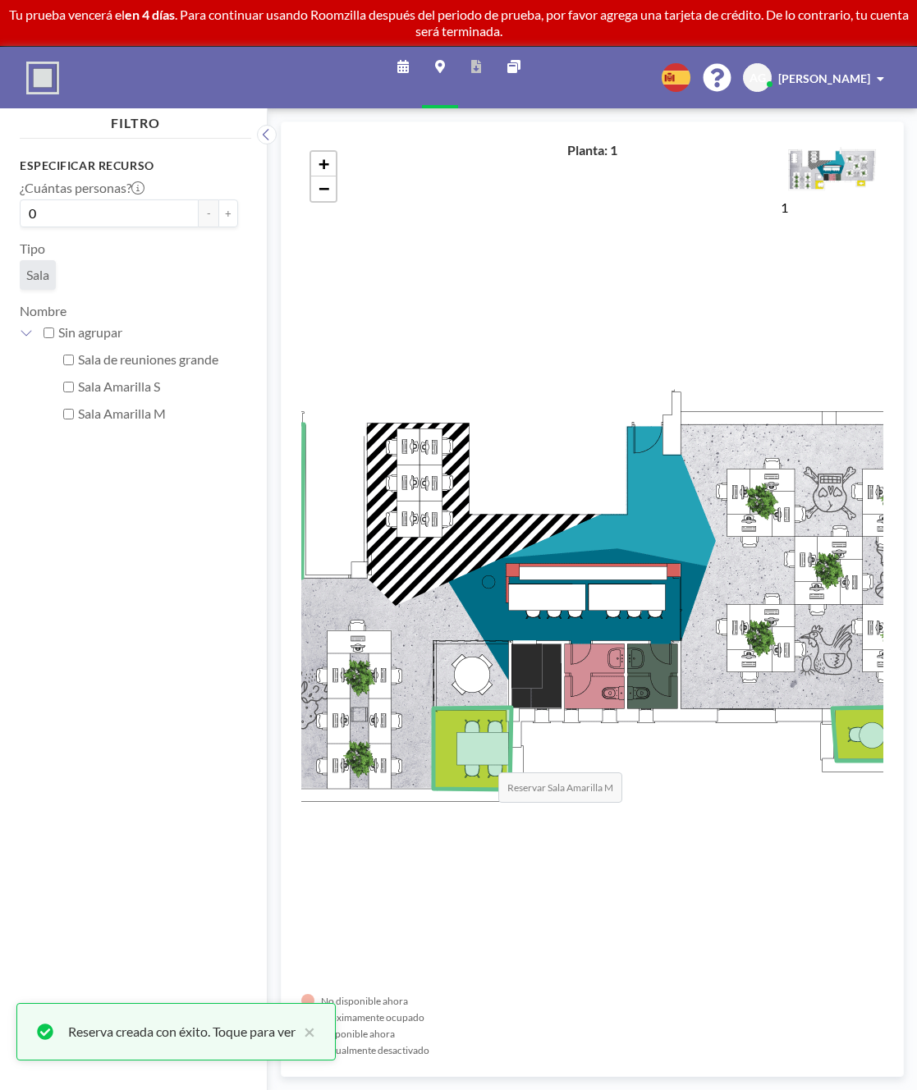
click at [482, 756] on icon at bounding box center [473, 749] width 78 height 82
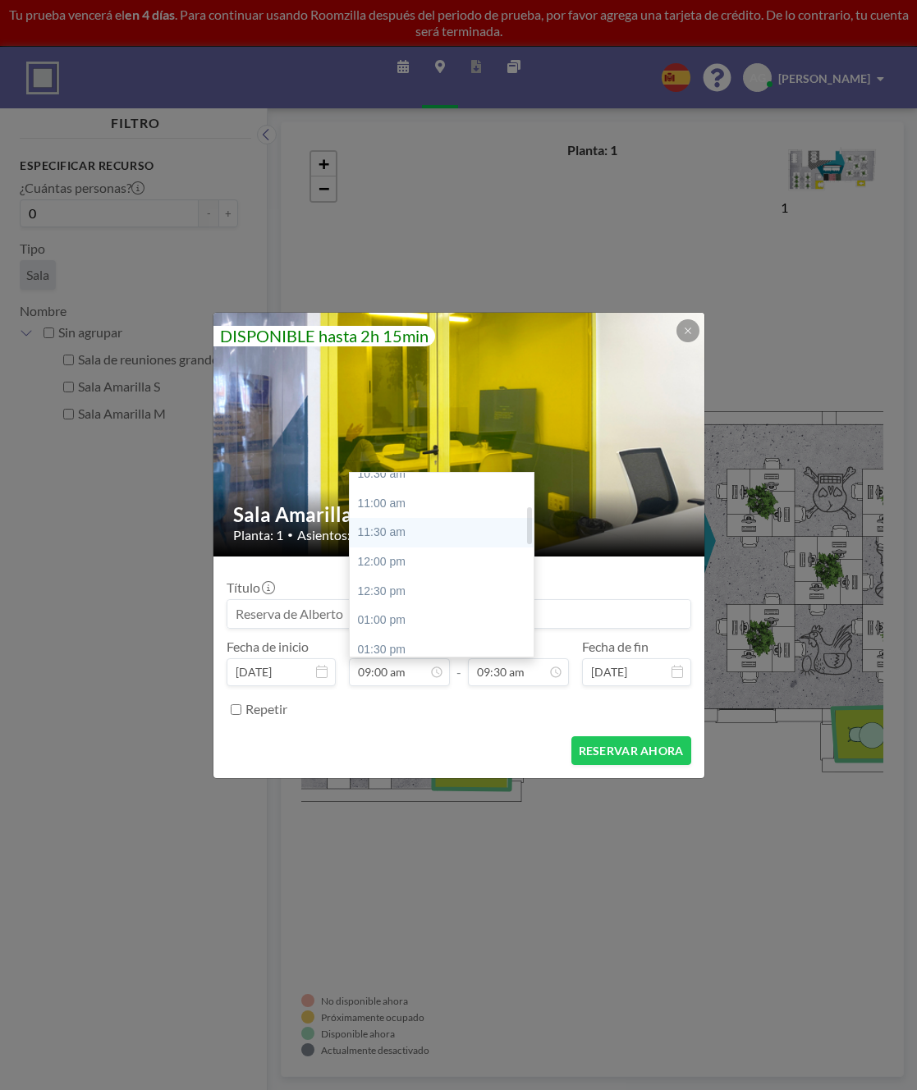
scroll to position [204, 0]
click at [397, 516] on div "01:00 pm" at bounding box center [446, 517] width 193 height 30
type input "01:00 pm"
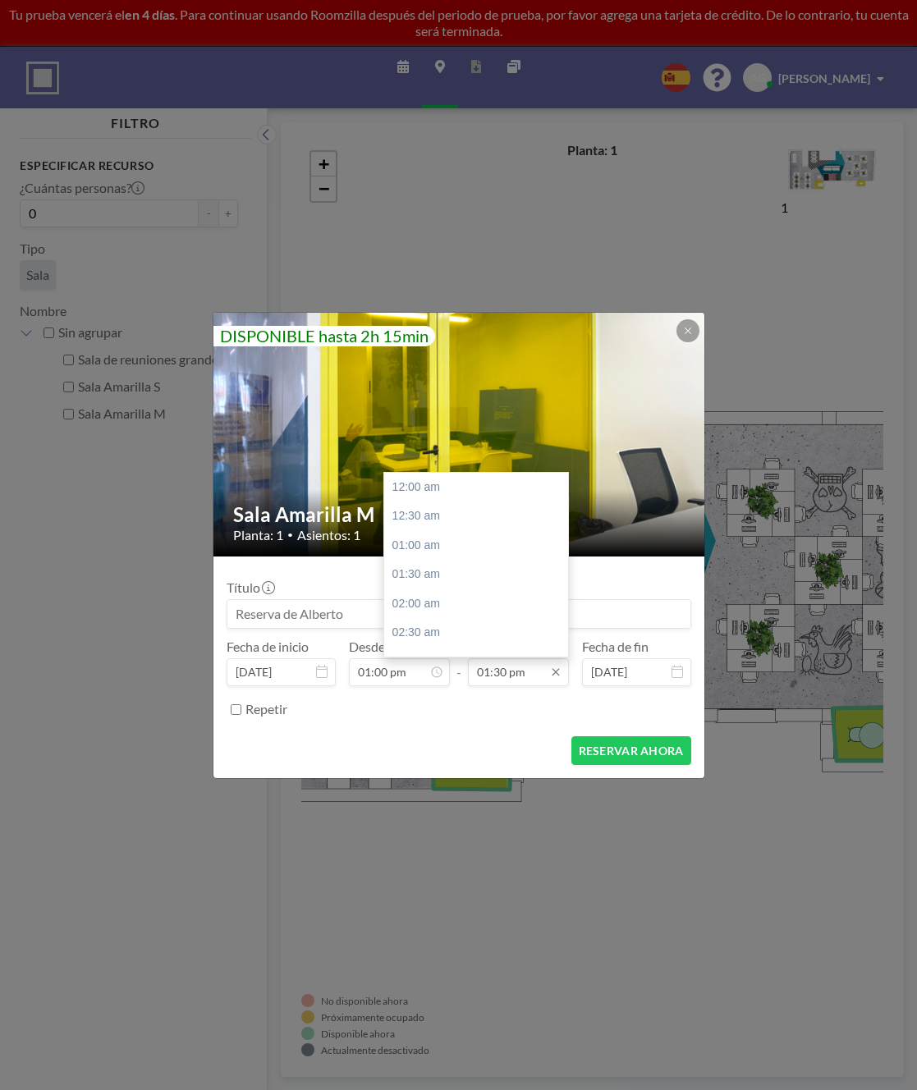
scroll to position [789, 0]
click at [511, 675] on input "01:30 pm" at bounding box center [518, 673] width 101 height 28
click at [431, 516] on div "02:00 pm" at bounding box center [480, 517] width 193 height 30
type input "02:00 pm"
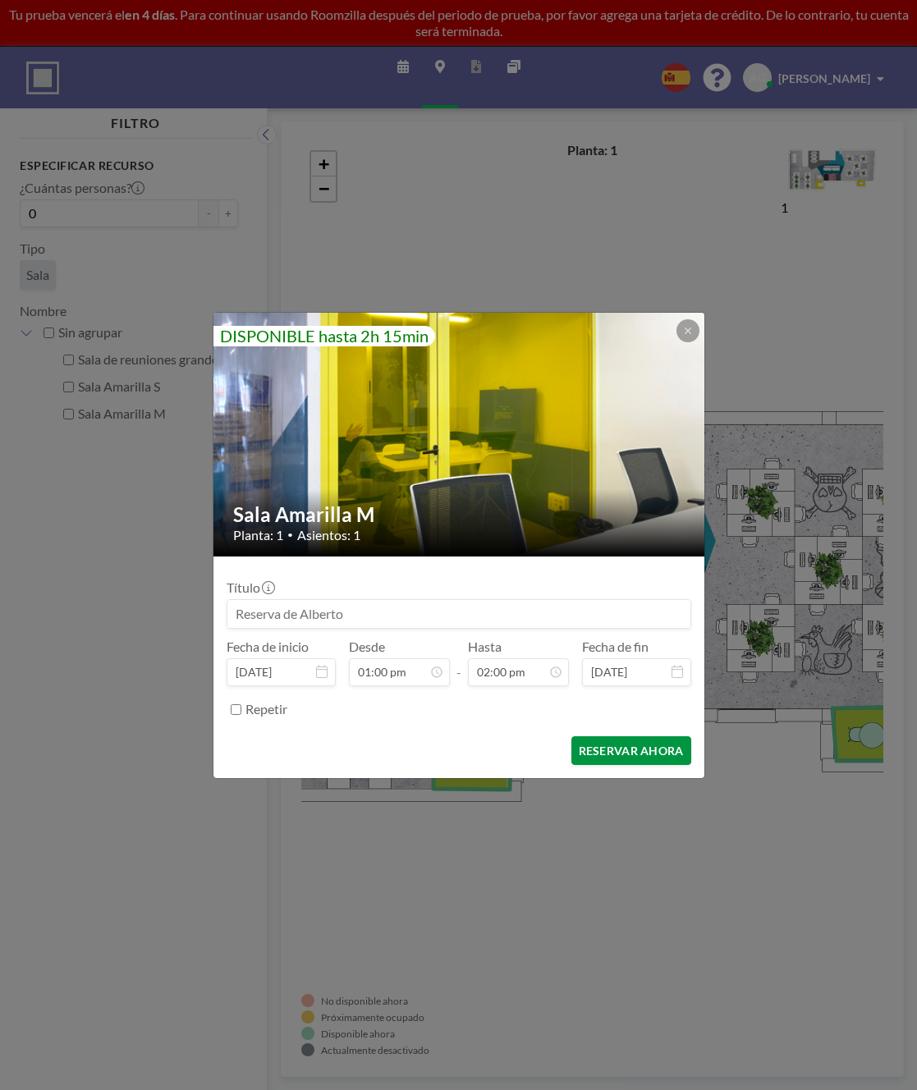
scroll to position [0, 0]
click at [610, 750] on button "RESERVAR AHORA" at bounding box center [631, 751] width 120 height 29
